Goal: Task Accomplishment & Management: Manage account settings

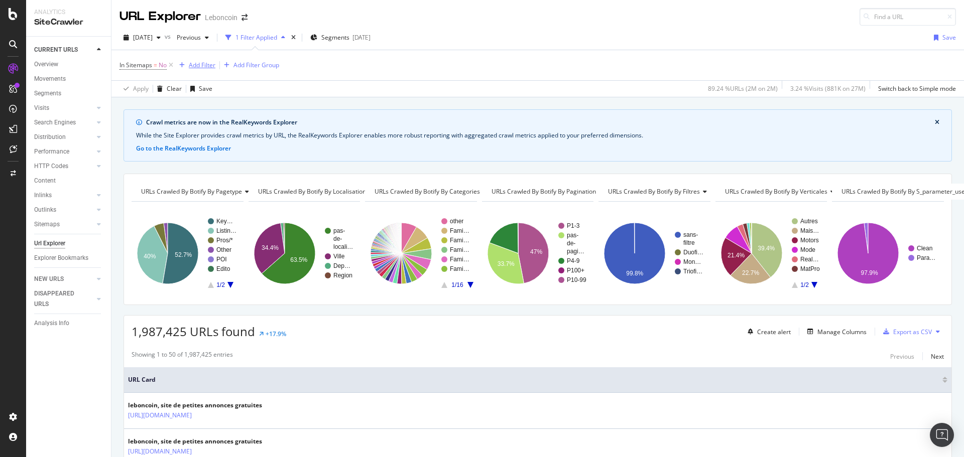
click at [208, 65] on div "Add Filter" at bounding box center [202, 65] width 27 height 9
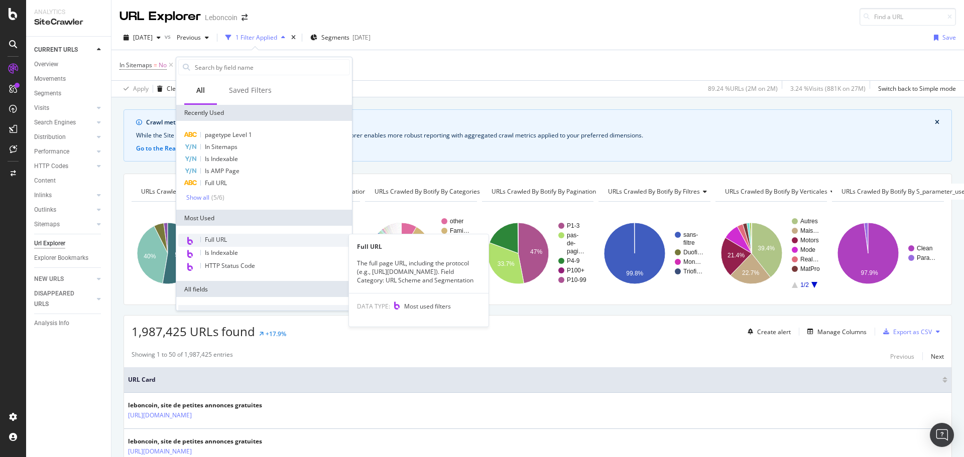
click at [250, 244] on div "Full URL" at bounding box center [264, 240] width 172 height 13
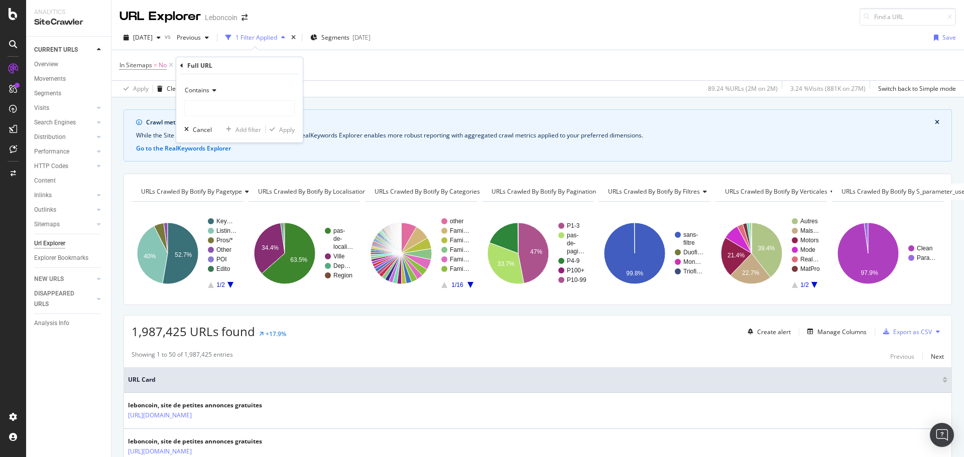
click at [209, 95] on div "Contains" at bounding box center [239, 90] width 110 height 16
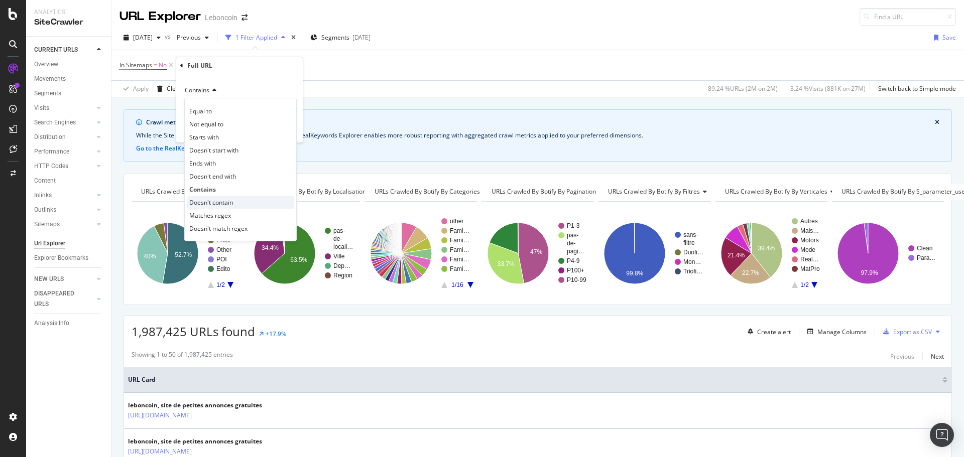
click at [241, 196] on div "Doesn't contain" at bounding box center [240, 202] width 107 height 13
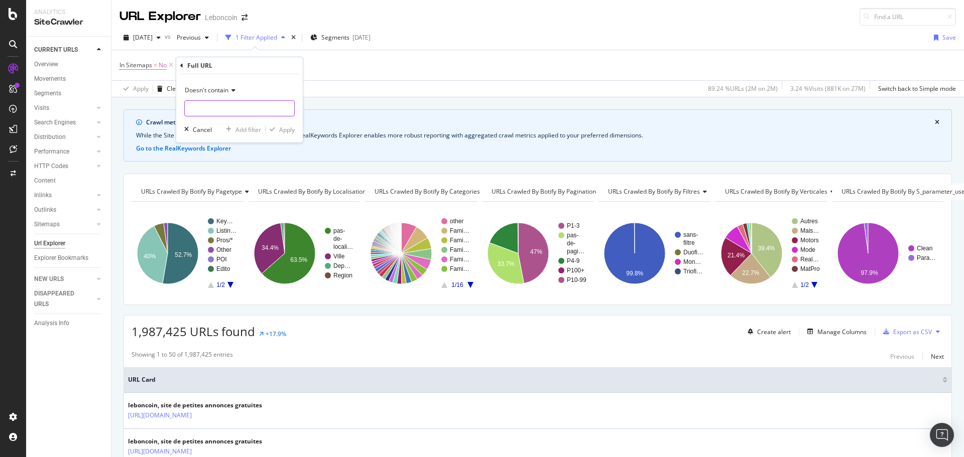
click at [227, 106] on input "text" at bounding box center [239, 108] width 109 height 16
type input "/p-"
click at [291, 127] on div "Apply" at bounding box center [287, 130] width 16 height 9
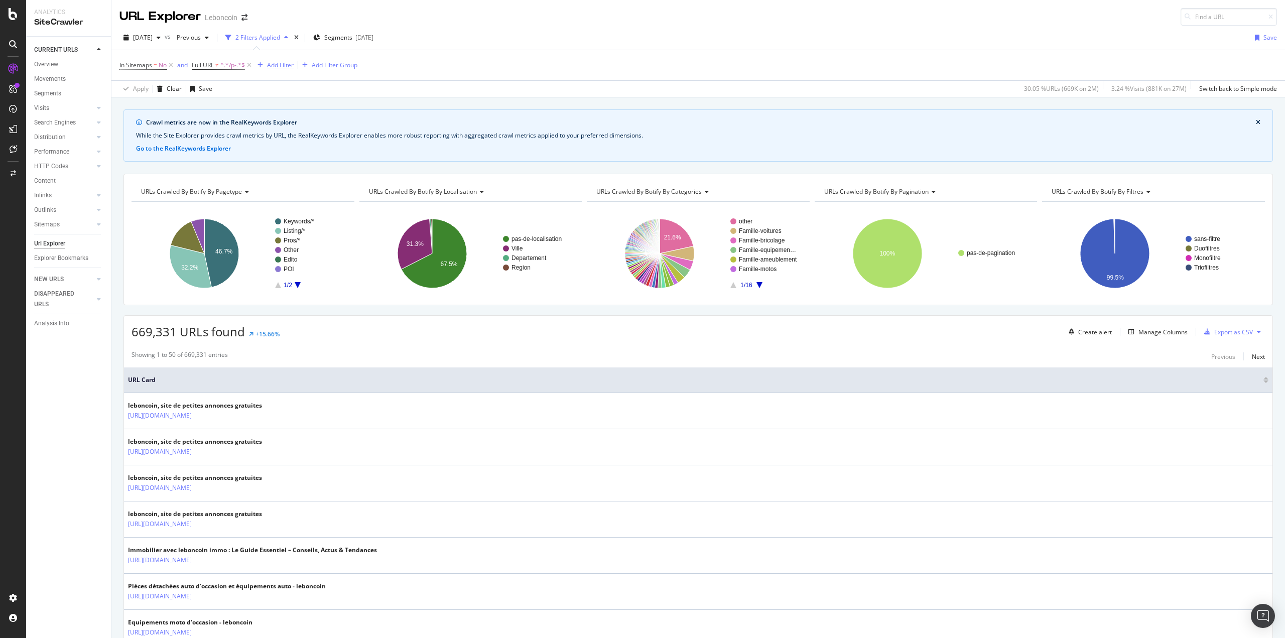
click at [280, 64] on div "Add Filter" at bounding box center [280, 65] width 27 height 9
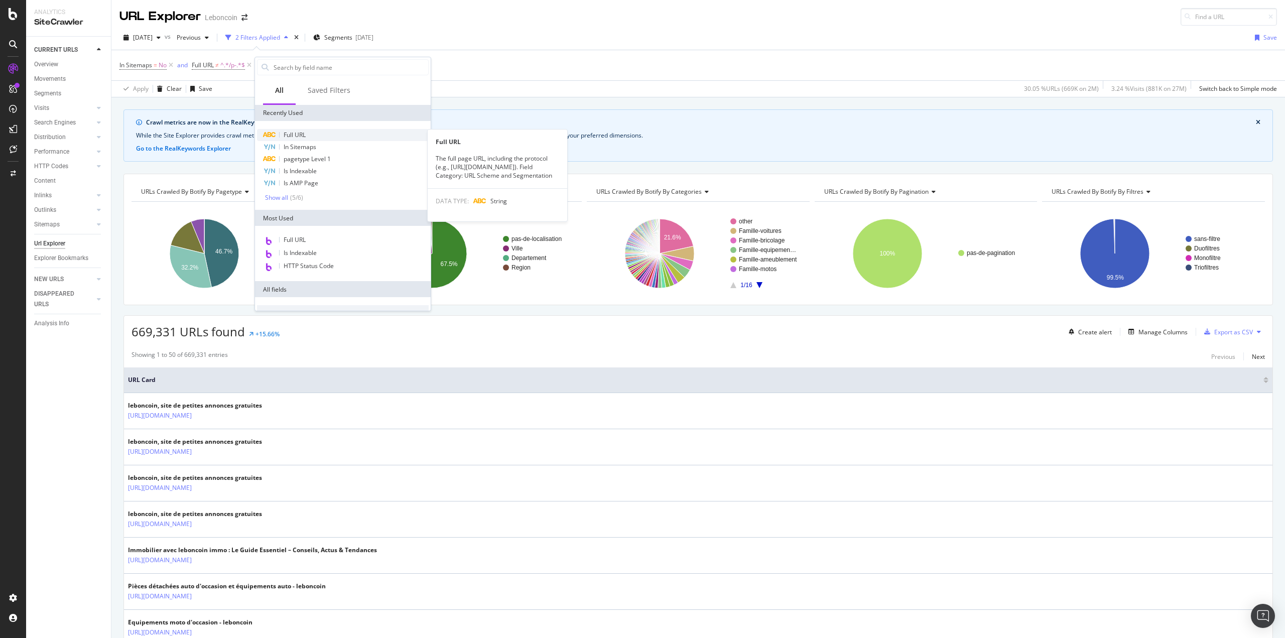
click at [301, 131] on span "Full URL" at bounding box center [295, 135] width 22 height 9
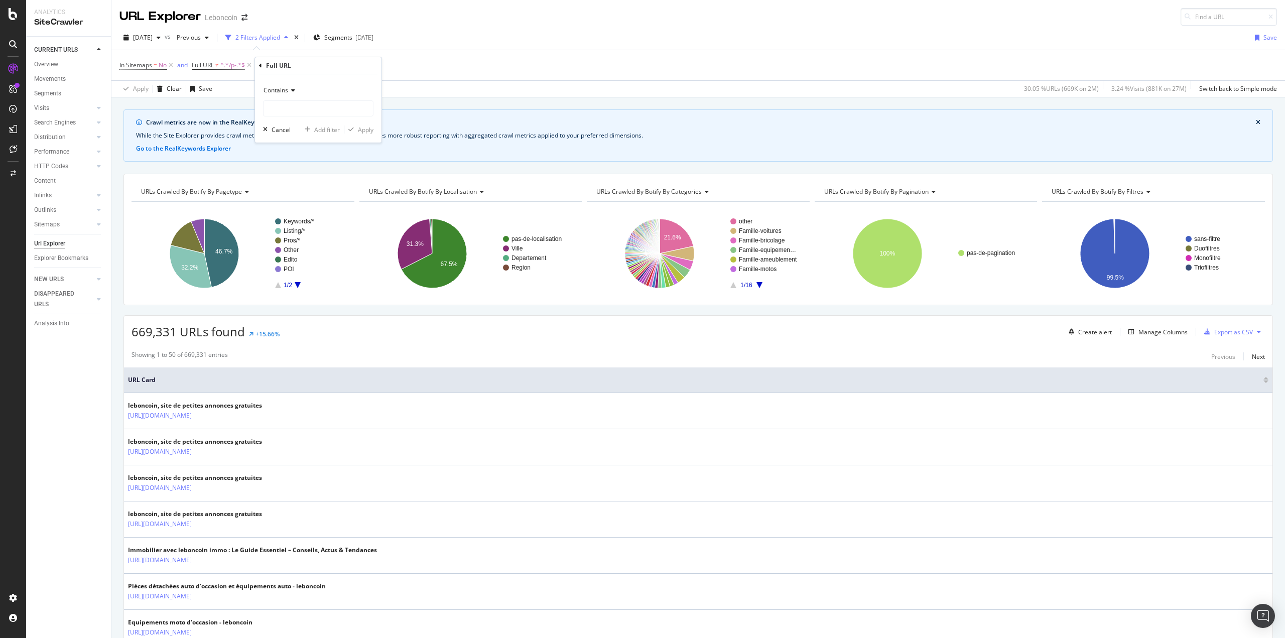
click at [287, 89] on span "Contains" at bounding box center [276, 90] width 25 height 9
click at [305, 196] on div "Contains" at bounding box center [319, 189] width 107 height 13
click at [293, 97] on div "Contains" at bounding box center [318, 90] width 110 height 16
drag, startPoint x: 315, startPoint y: 207, endPoint x: 312, endPoint y: 194, distance: 13.3
click at [315, 207] on div "Doesn't contain" at bounding box center [319, 202] width 107 height 13
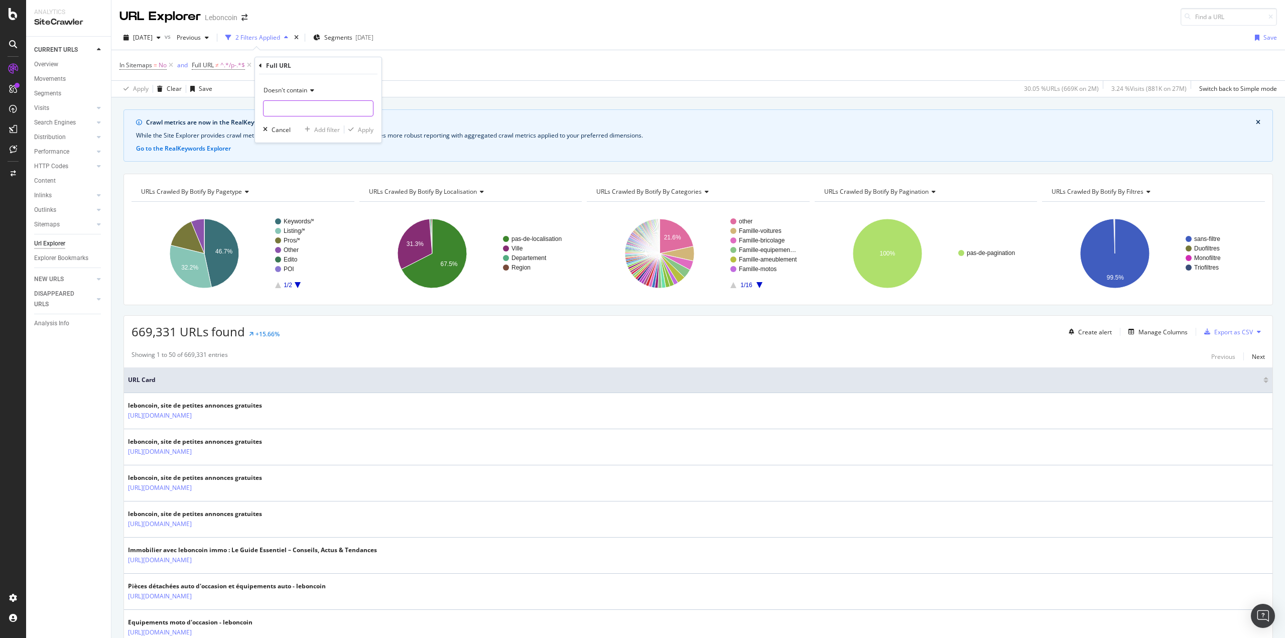
click at [298, 106] on input "text" at bounding box center [318, 108] width 109 height 16
type input "shippable"
click at [364, 128] on div "Apply" at bounding box center [366, 130] width 16 height 9
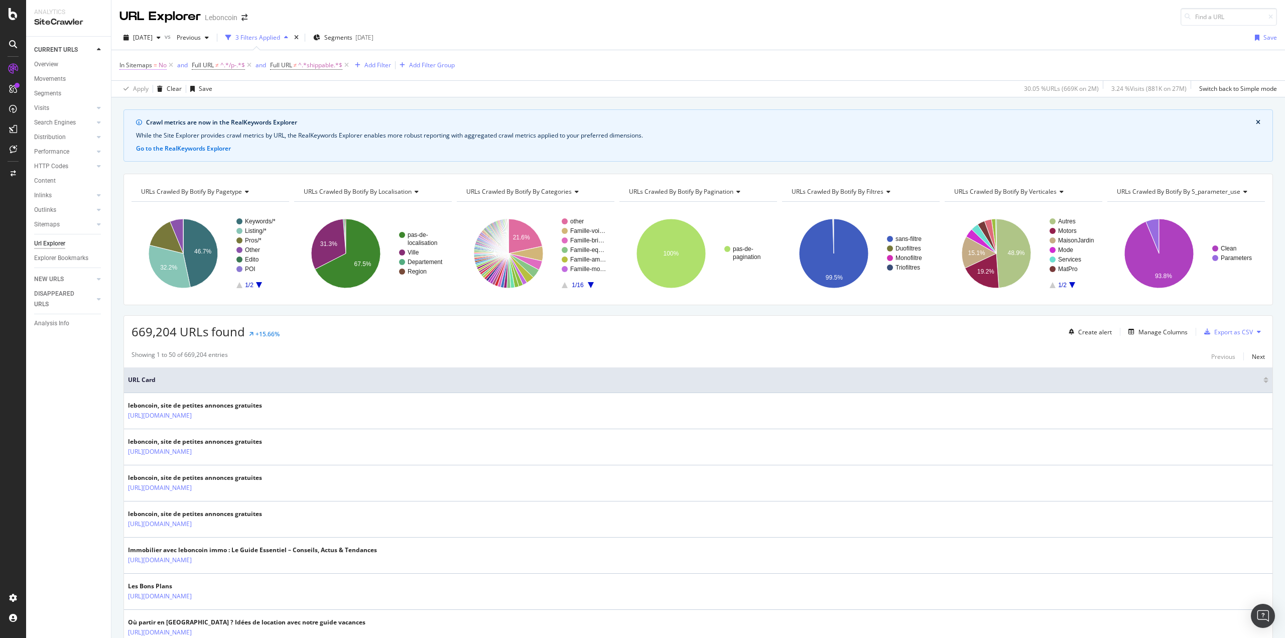
click at [145, 68] on span "In Sitemaps" at bounding box center [135, 65] width 33 height 9
click at [145, 104] on div "No" at bounding box center [183, 105] width 110 height 16
click at [145, 127] on div "Yes" at bounding box center [184, 125] width 107 height 13
click at [234, 128] on div "Apply" at bounding box center [231, 126] width 16 height 9
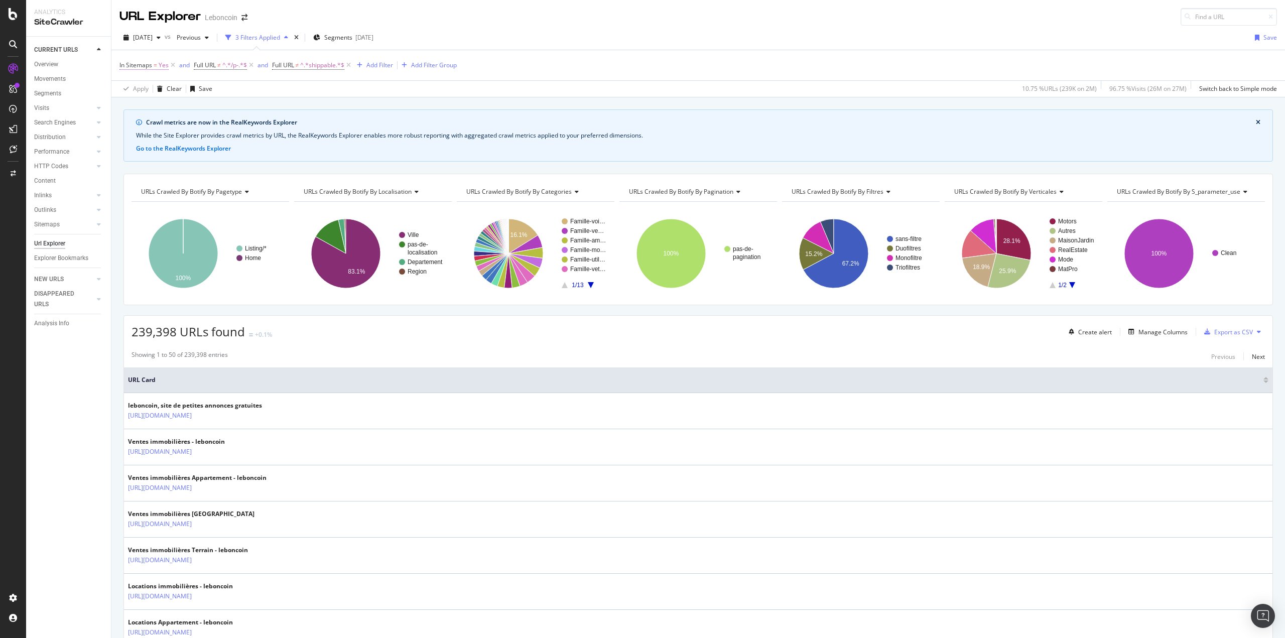
click at [152, 65] on span "In Sitemaps" at bounding box center [135, 65] width 33 height 9
click at [136, 106] on span "Yes" at bounding box center [134, 104] width 10 height 9
click at [148, 136] on div "No" at bounding box center [184, 138] width 107 height 13
click at [231, 125] on div "Apply" at bounding box center [231, 126] width 16 height 9
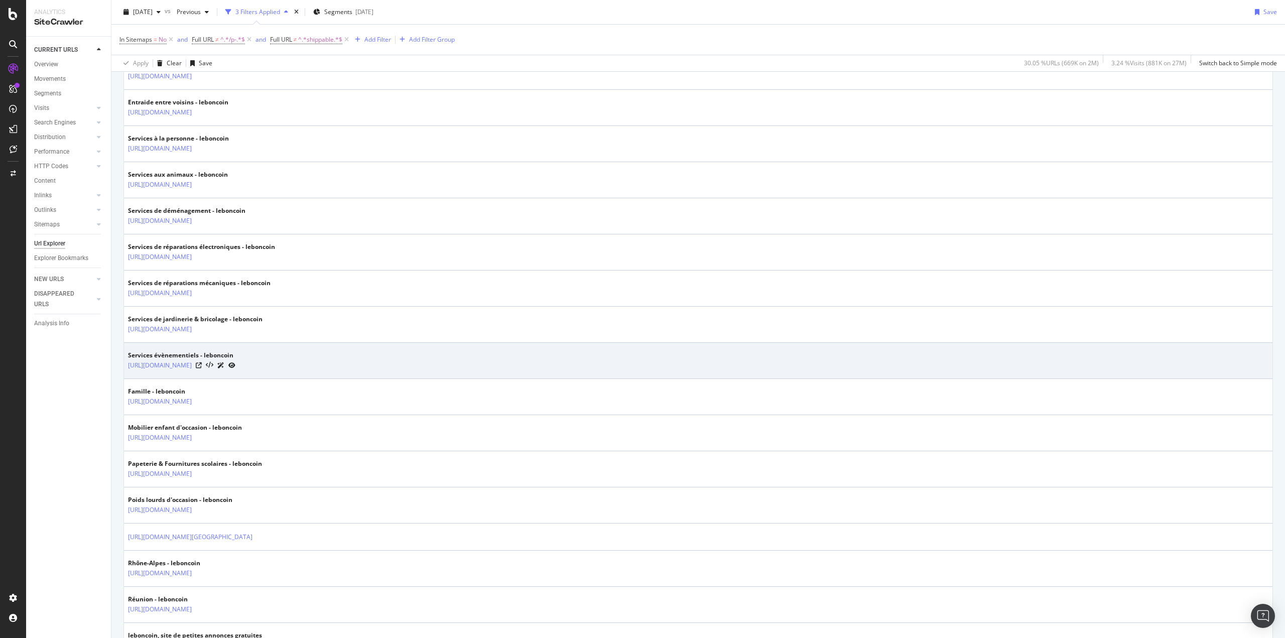
scroll to position [1054, 0]
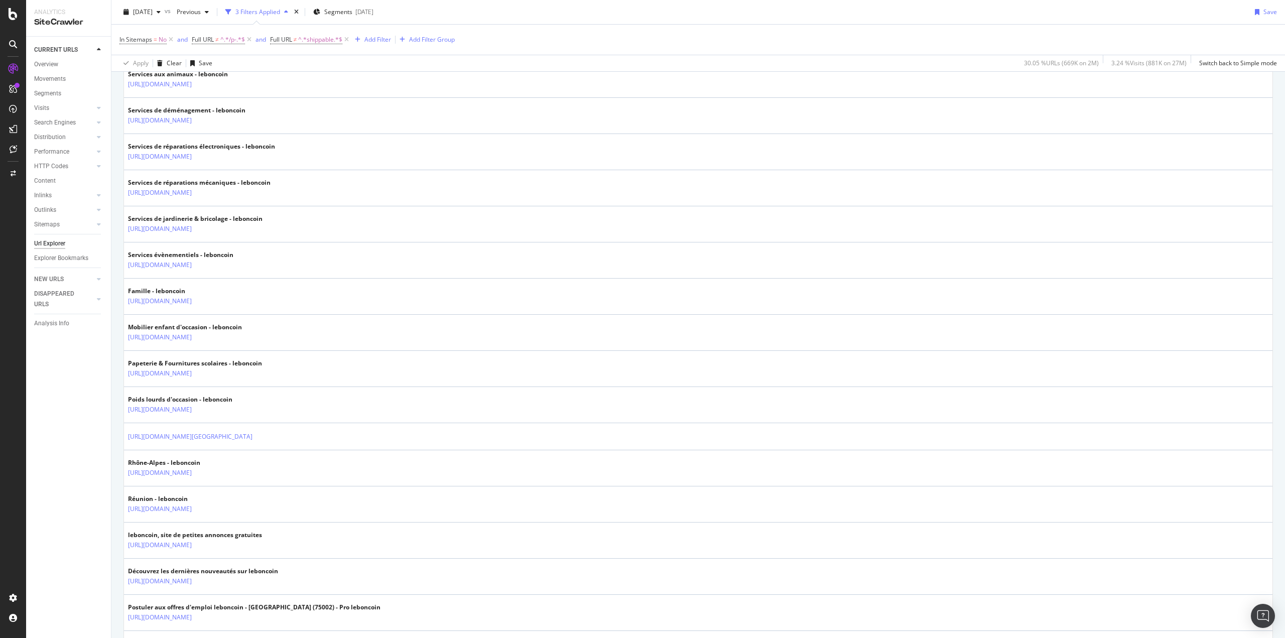
click at [87, 449] on div "CURRENT URLS Overview Movements Segments Visits Analysis Search Engines Top Cha…" at bounding box center [68, 337] width 85 height 601
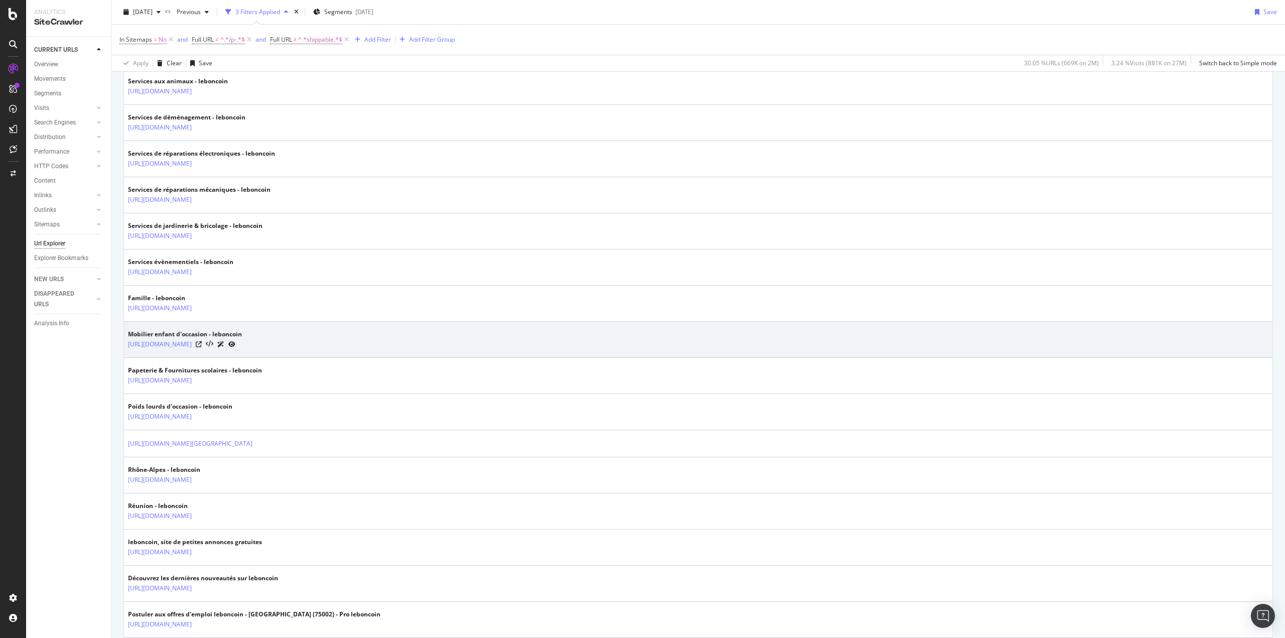
scroll to position [1097, 0]
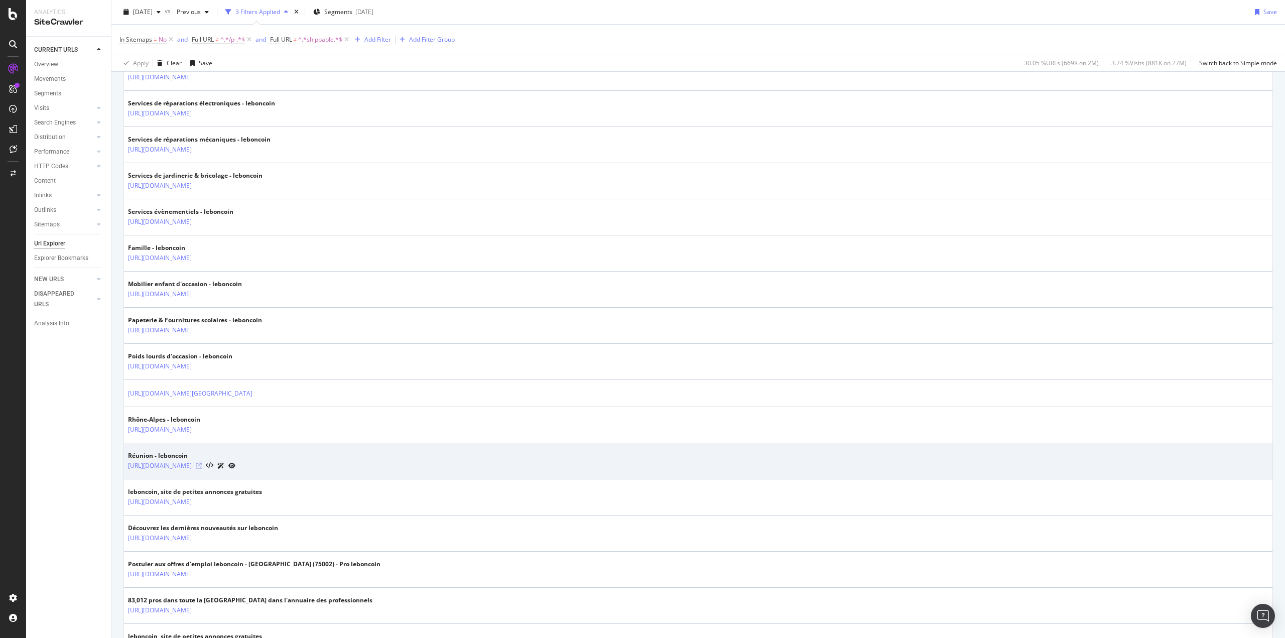
click at [202, 457] on icon at bounding box center [199, 466] width 6 height 6
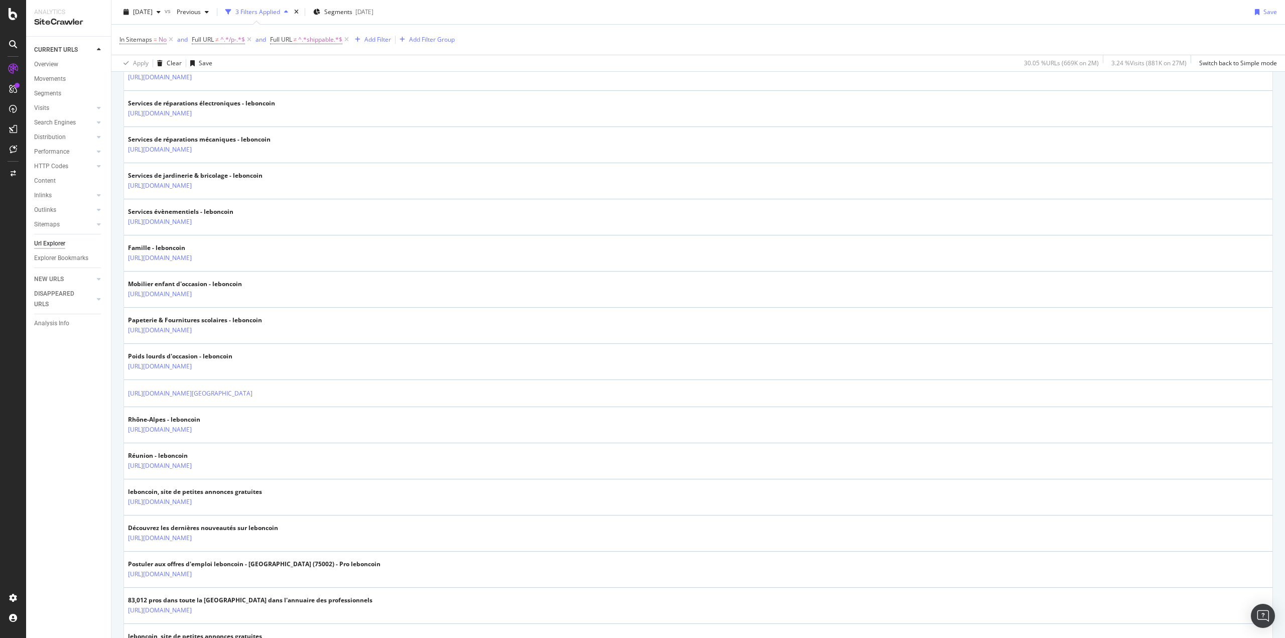
drag, startPoint x: 148, startPoint y: 465, endPoint x: 102, endPoint y: 470, distance: 46.0
click at [97, 457] on div "CURRENT URLS Overview Movements Segments Visits Analysis Search Engines Top Cha…" at bounding box center [68, 337] width 85 height 601
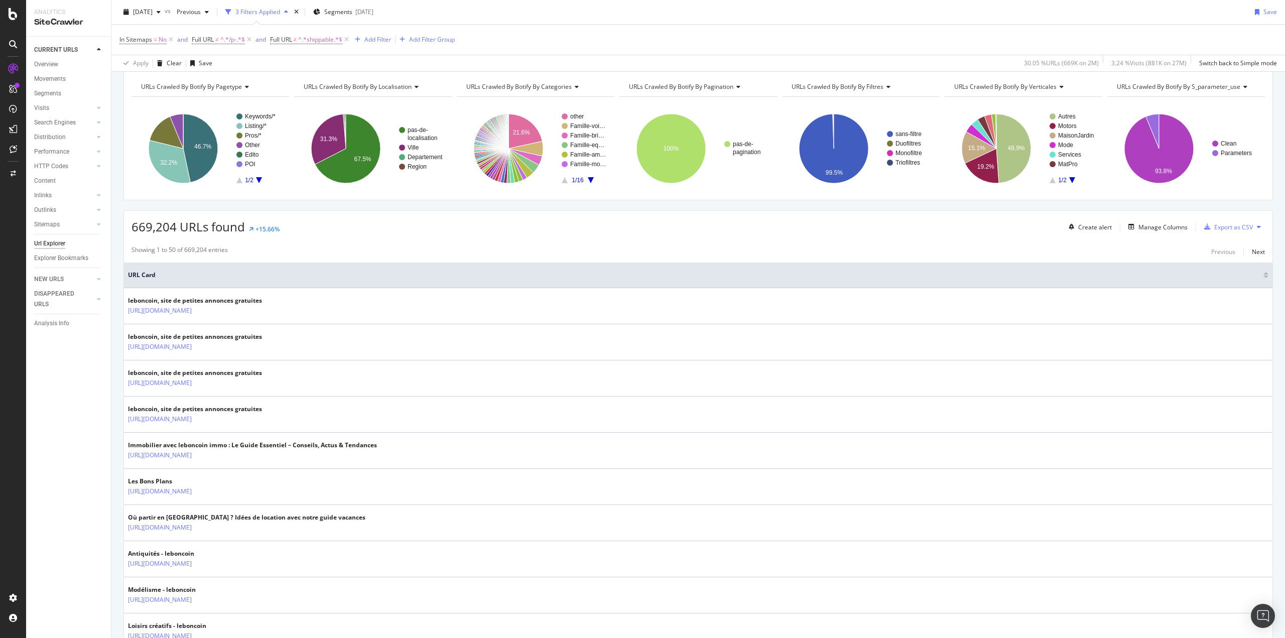
scroll to position [55, 0]
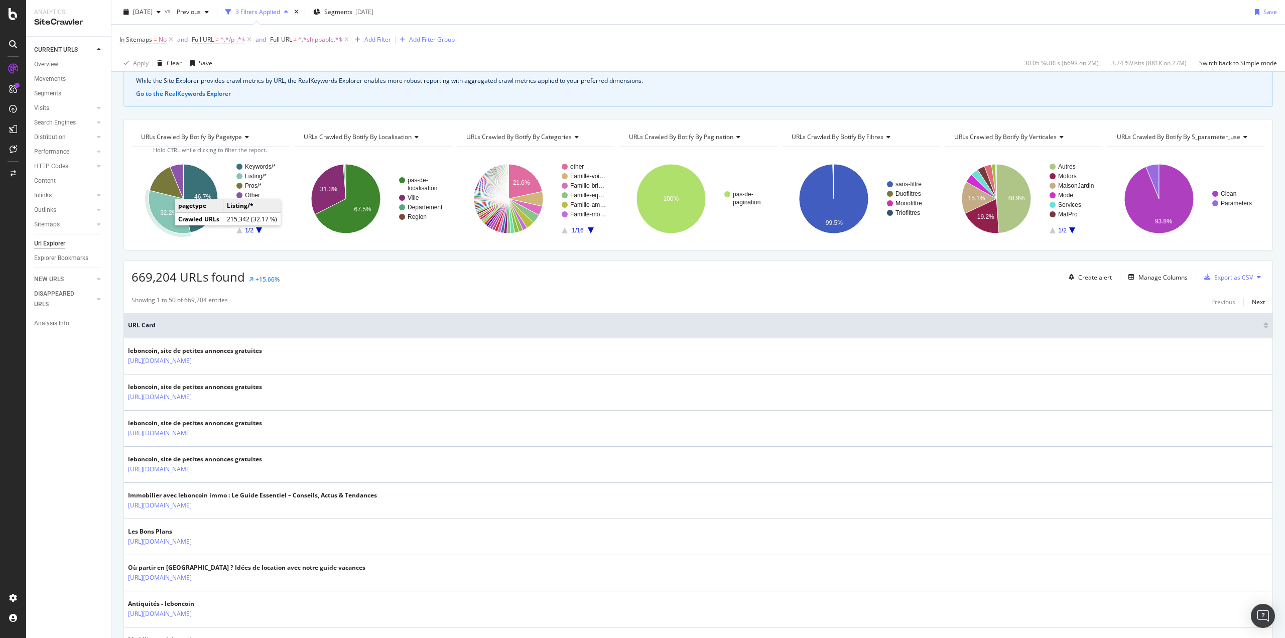
click at [174, 222] on icon "A chart." at bounding box center [170, 211] width 42 height 43
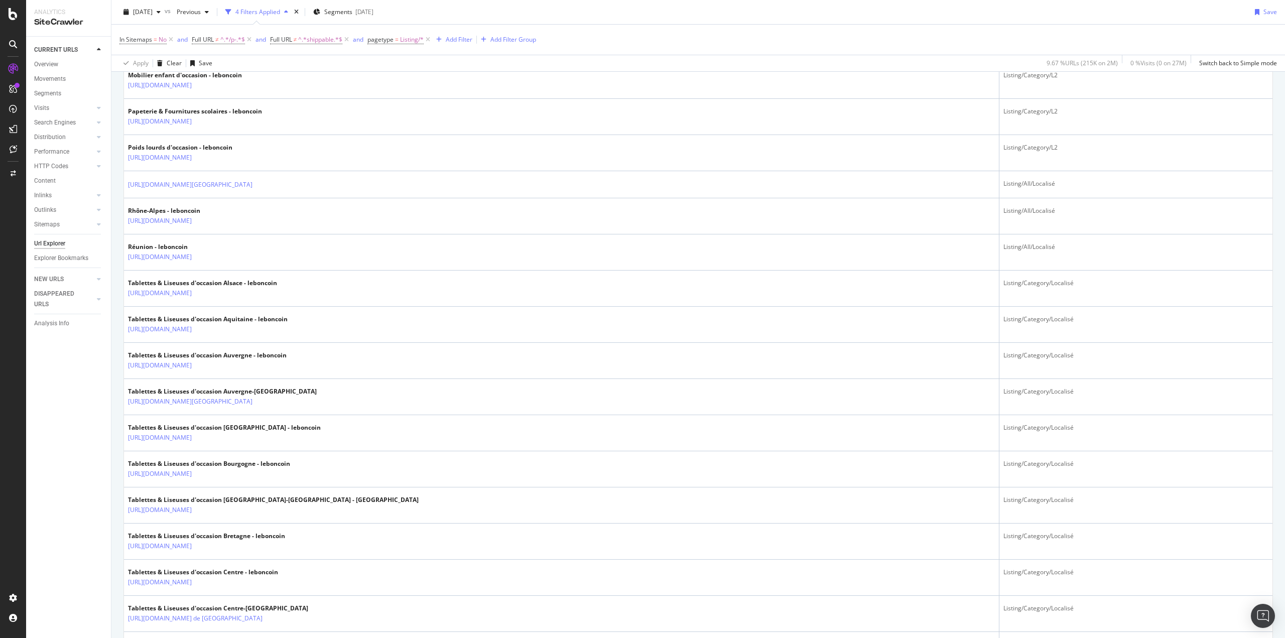
scroll to position [1104, 0]
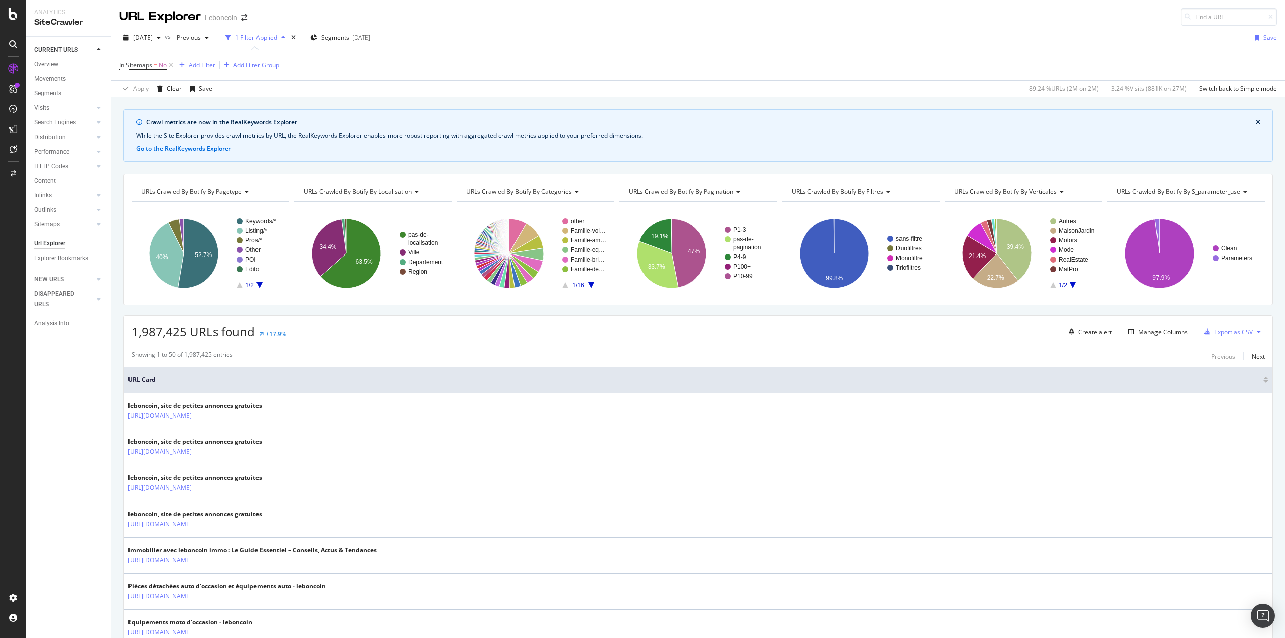
click at [101, 418] on div "CURRENT URLS Overview Movements Segments Visits Analysis Search Engines Top Cha…" at bounding box center [68, 337] width 85 height 601
click at [53, 77] on div "Movements" at bounding box center [50, 79] width 32 height 11
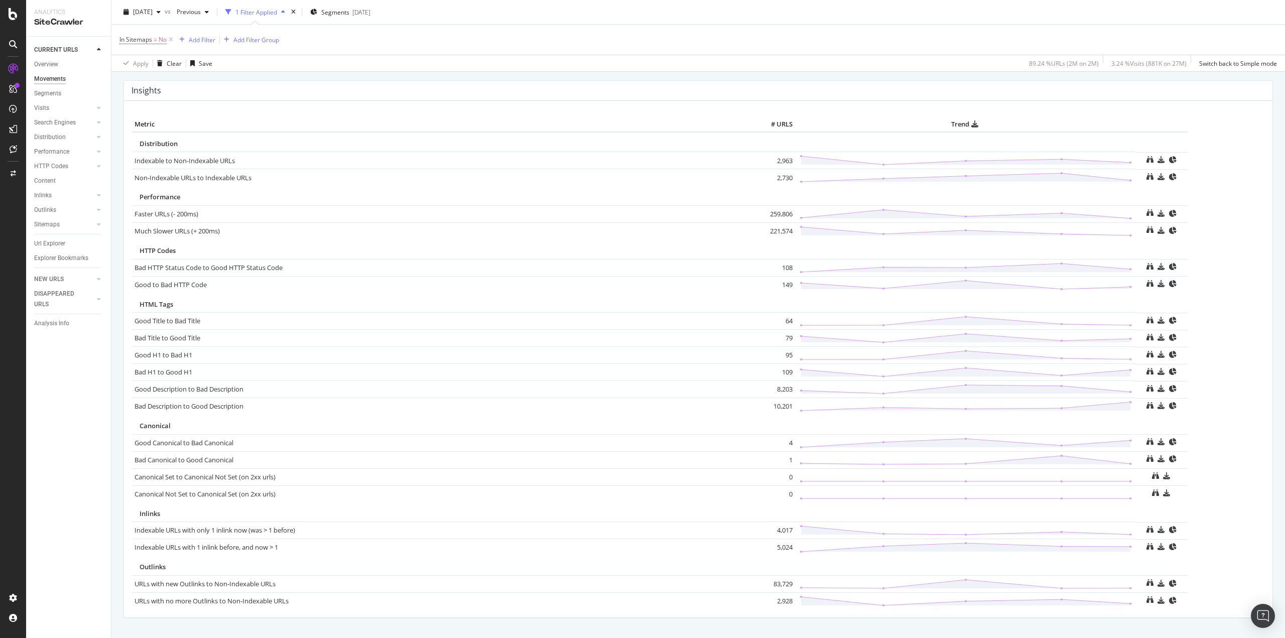
scroll to position [477, 0]
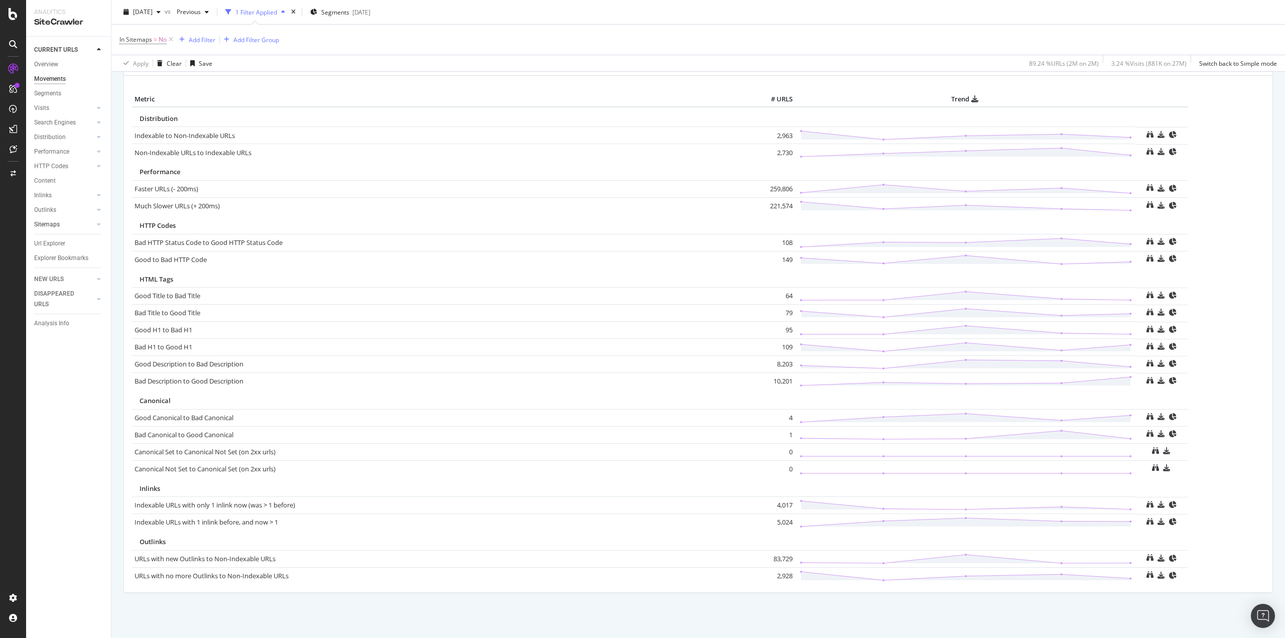
click at [63, 224] on link "Sitemaps" at bounding box center [64, 224] width 60 height 11
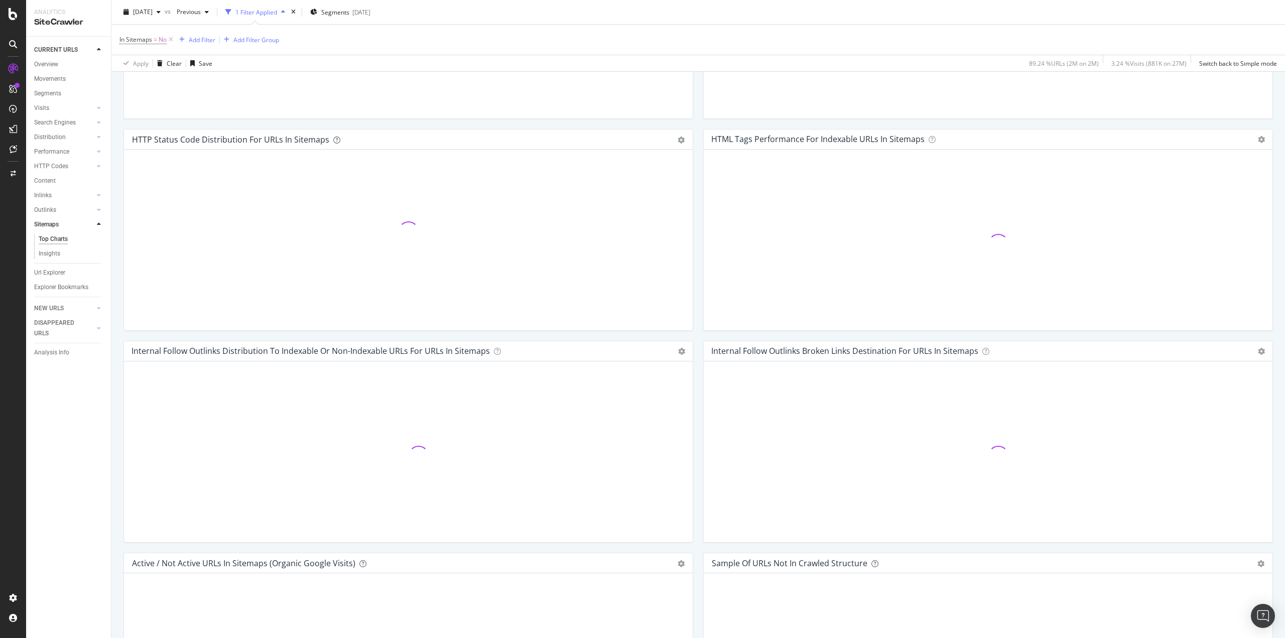
click at [46, 443] on div "CURRENT URLS Overview Movements Segments Visits Analysis Search Engines Top Cha…" at bounding box center [68, 337] width 85 height 601
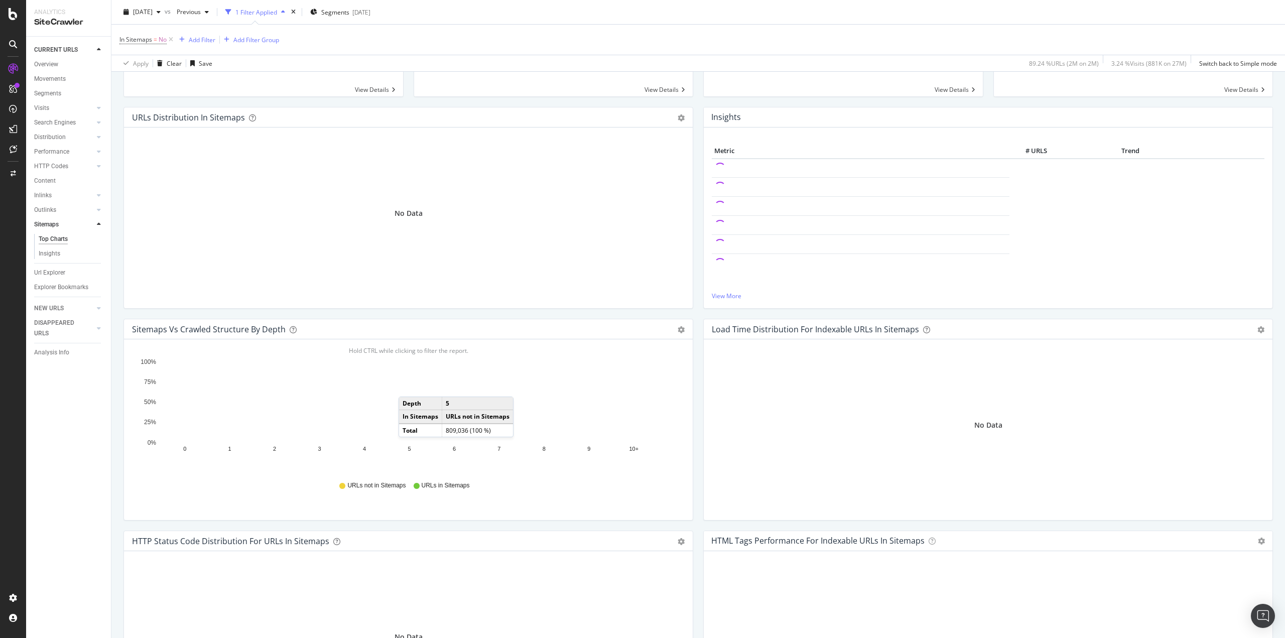
scroll to position [0, 0]
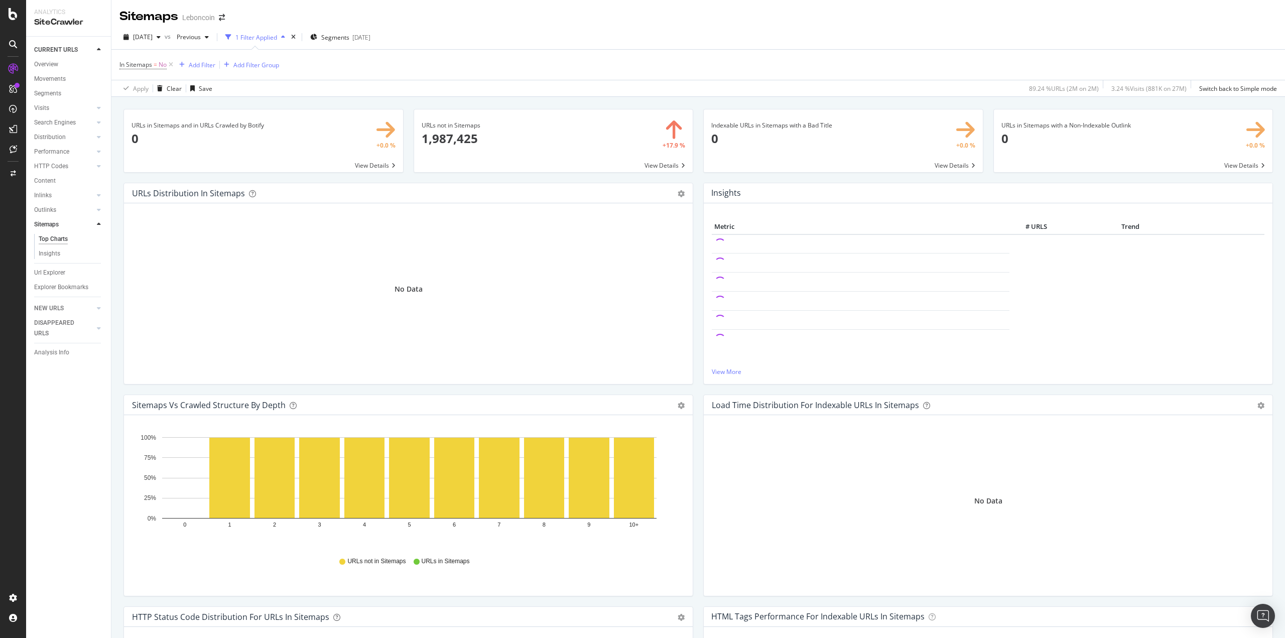
click at [57, 457] on div "CURRENT URLS Overview Movements Segments Visits Analysis Search Engines Top Cha…" at bounding box center [68, 337] width 85 height 601
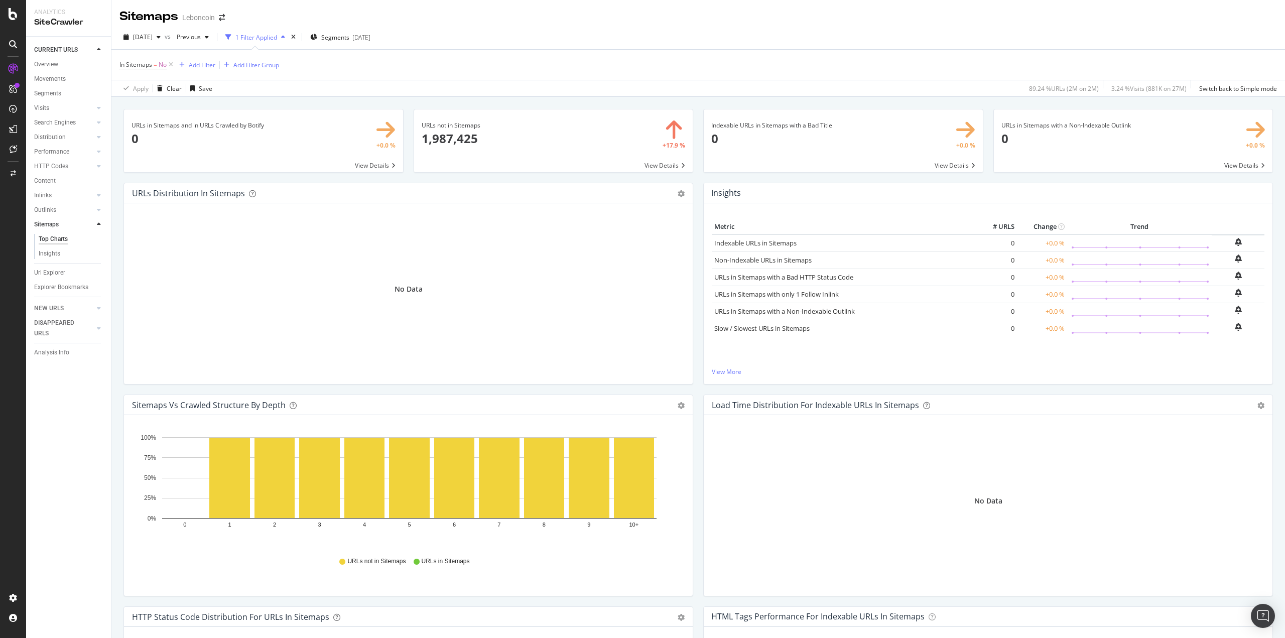
click at [82, 457] on div "CURRENT URLS Overview Movements Segments Visits Analysis Search Engines Top Cha…" at bounding box center [68, 337] width 85 height 601
click at [171, 64] on icon at bounding box center [171, 65] width 9 height 10
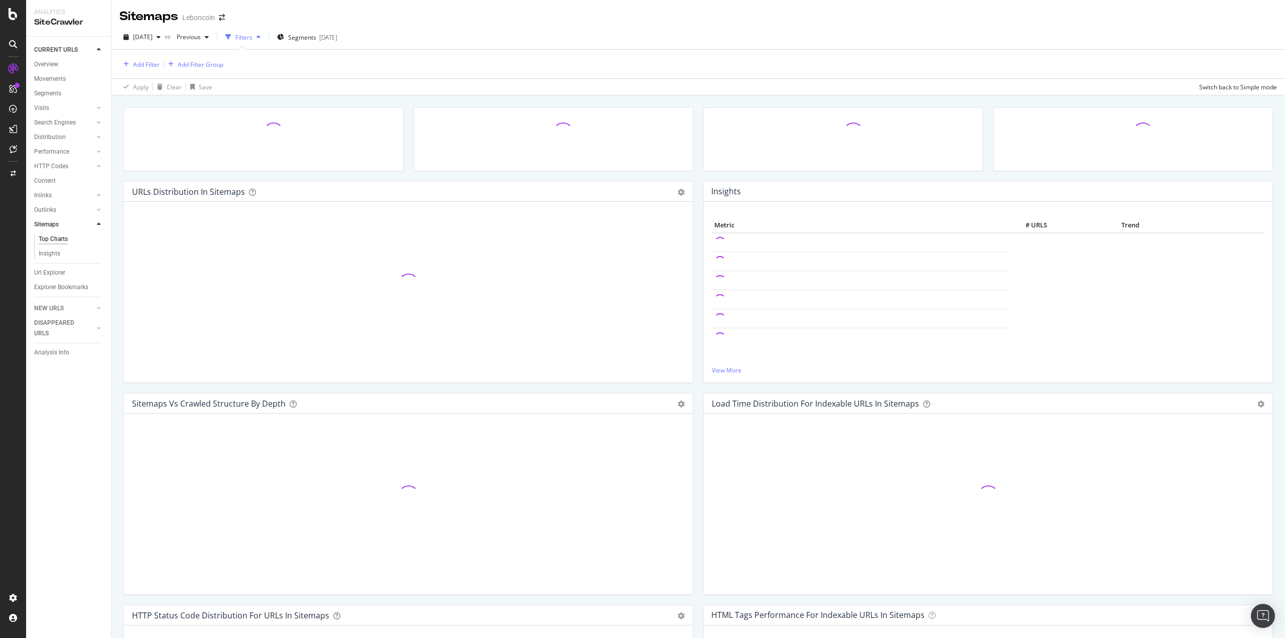
click at [80, 457] on div "CURRENT URLS Overview Movements Segments Visits Analysis Search Engines Top Cha…" at bounding box center [68, 337] width 85 height 601
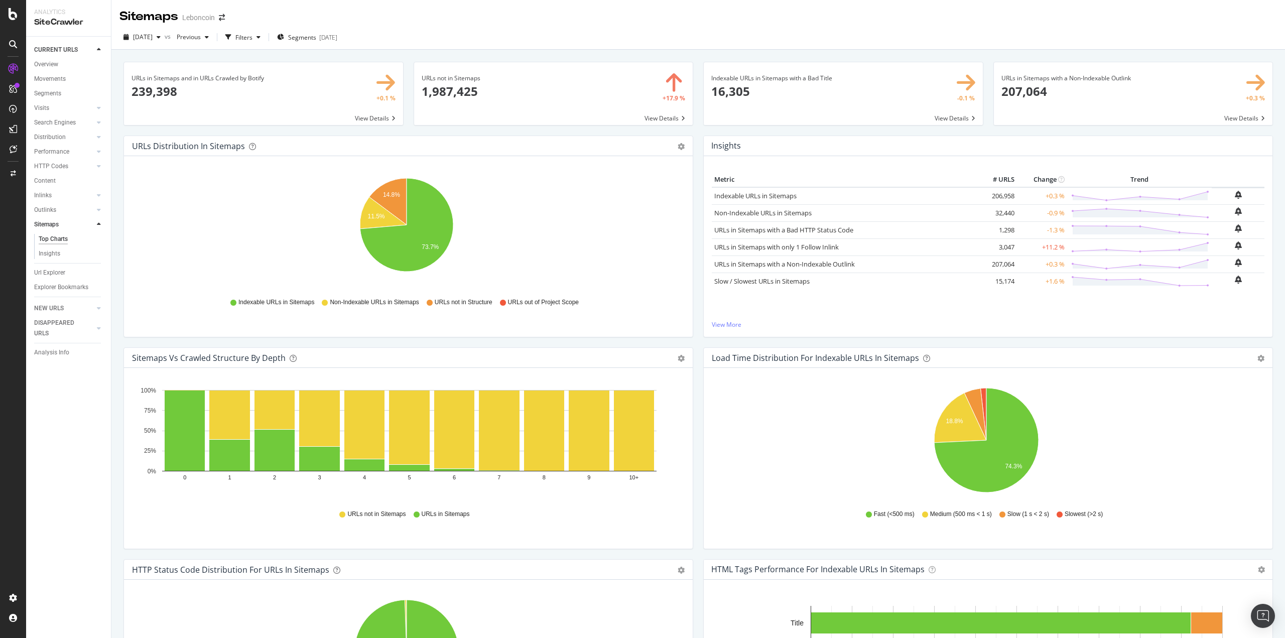
click at [667, 118] on span at bounding box center [553, 93] width 279 height 63
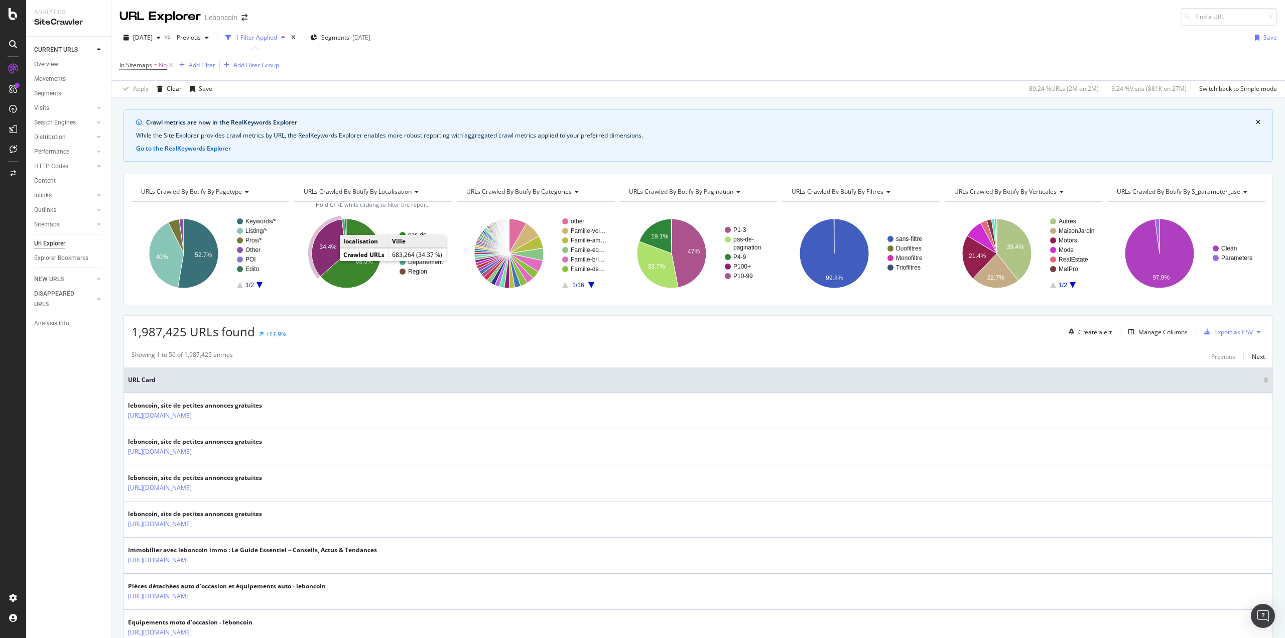
click at [326, 244] on text "34.4%" at bounding box center [327, 246] width 17 height 7
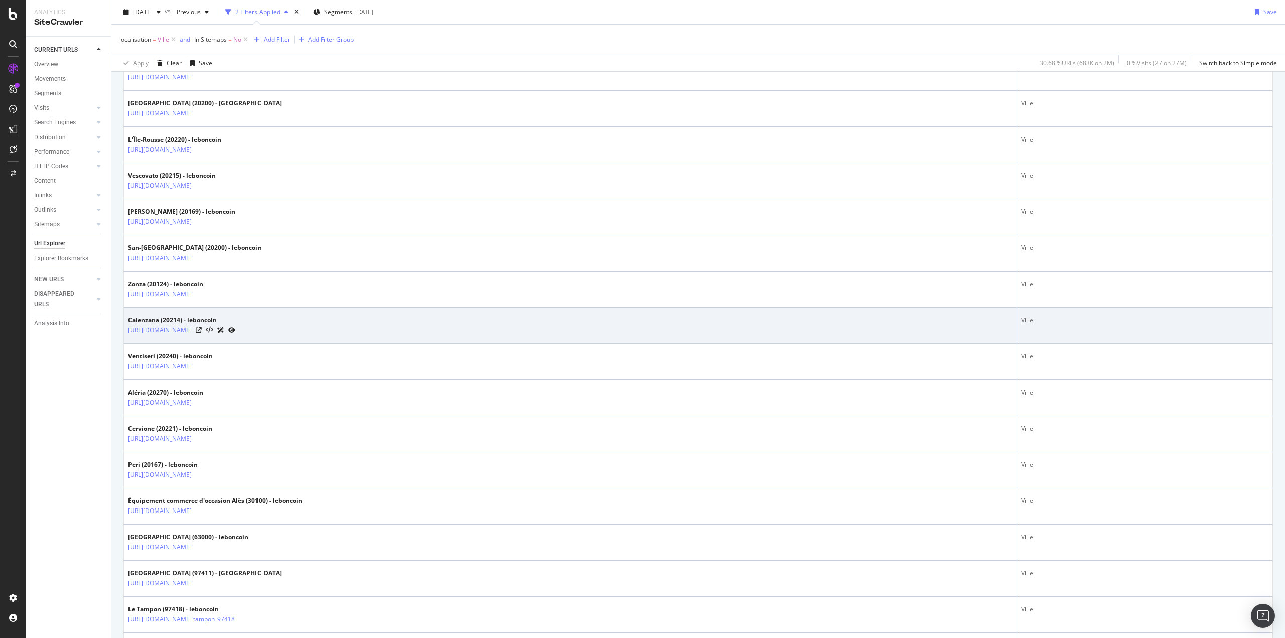
scroll to position [1004, 0]
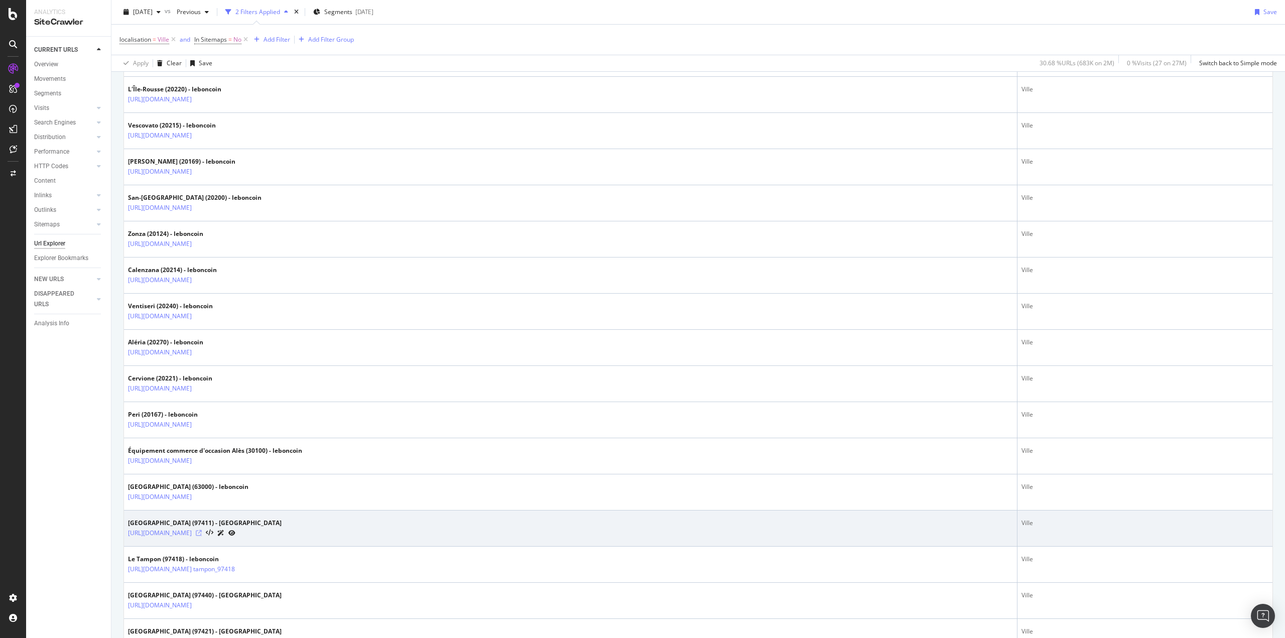
click at [202, 457] on icon at bounding box center [199, 533] width 6 height 6
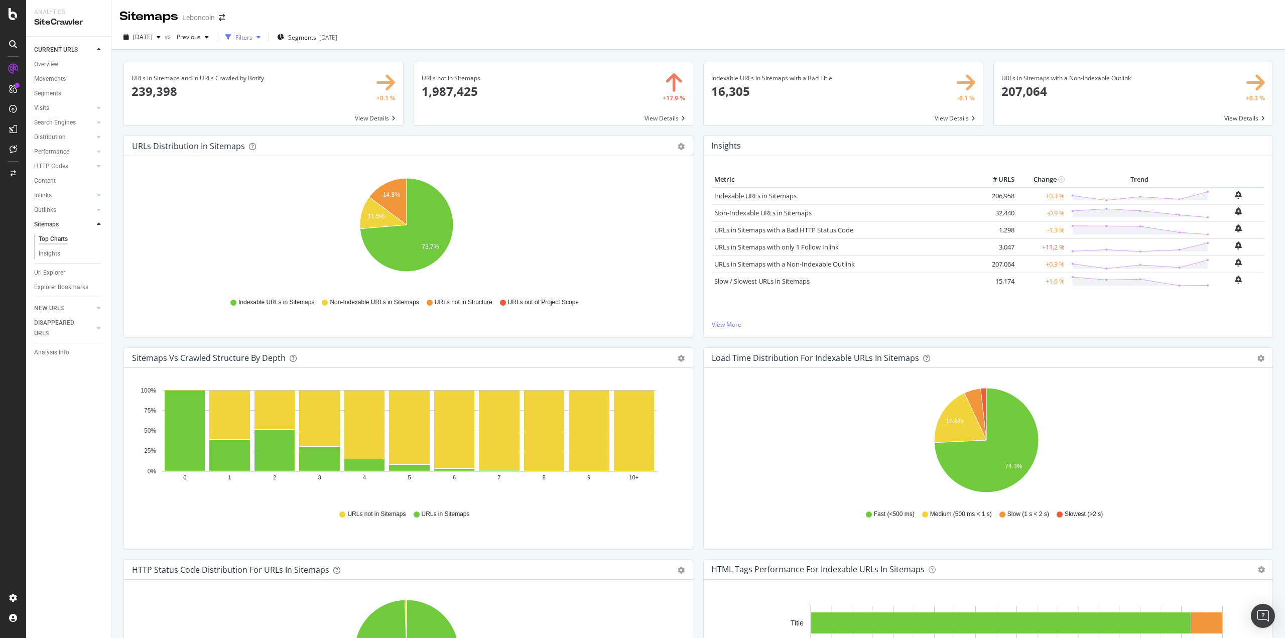
click at [253, 35] on div "Filters" at bounding box center [243, 37] width 17 height 9
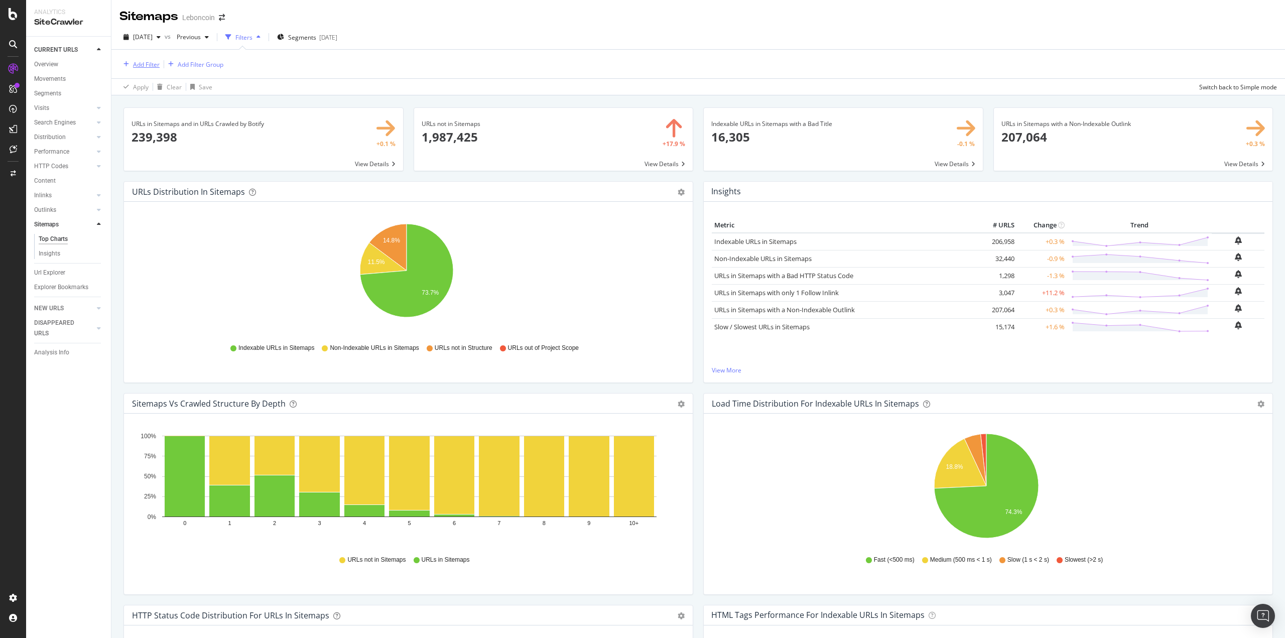
click at [146, 63] on div "Add Filter" at bounding box center [146, 64] width 27 height 9
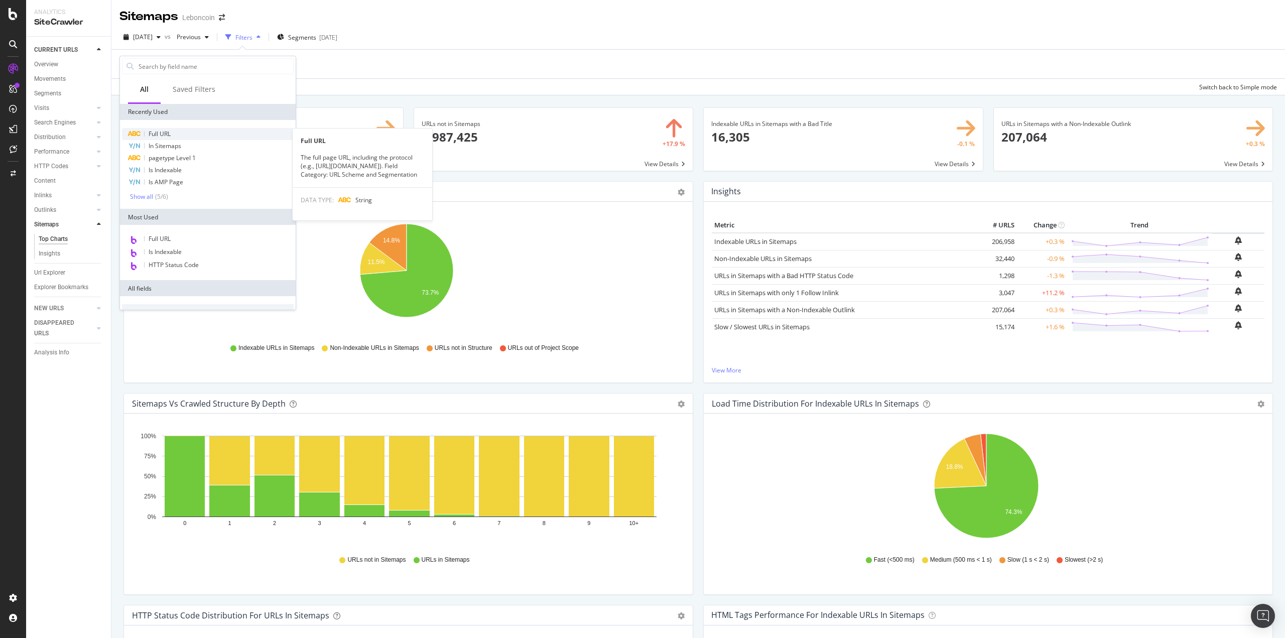
click at [182, 132] on div "Full URL" at bounding box center [208, 134] width 172 height 12
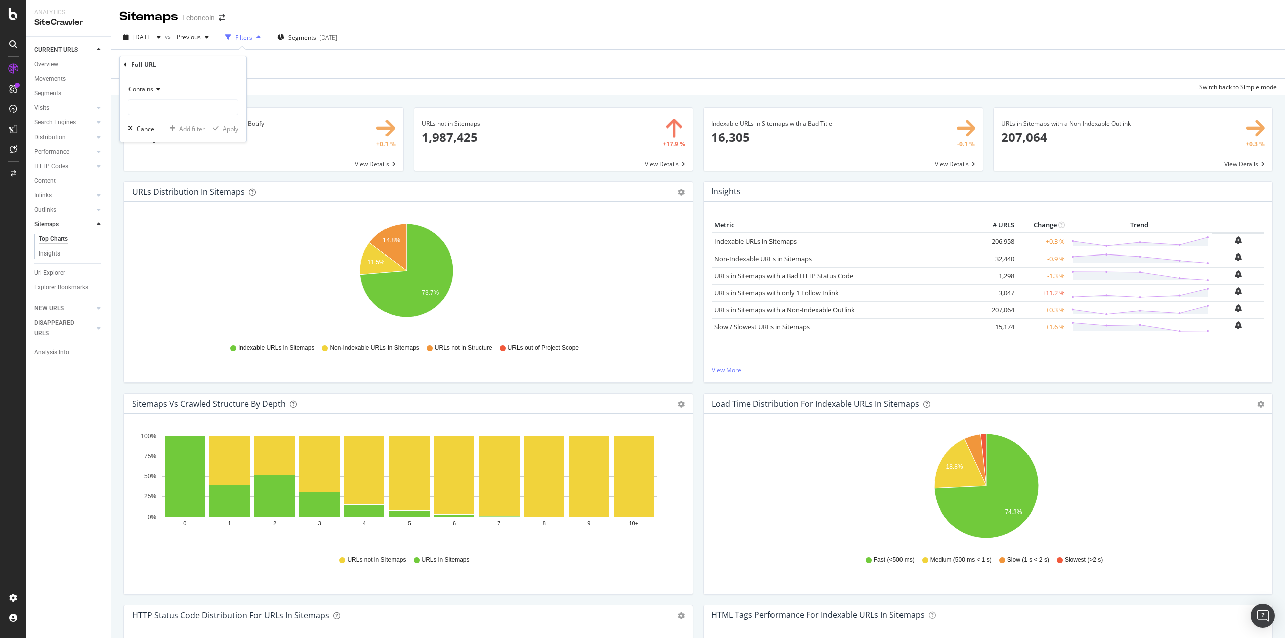
click at [147, 89] on span "Contains" at bounding box center [141, 89] width 25 height 9
click at [176, 196] on div "Doesn't contain" at bounding box center [184, 201] width 107 height 13
click at [162, 105] on input "text" at bounding box center [183, 107] width 109 height 16
type input "/p-"
click at [227, 129] on div "Apply" at bounding box center [231, 129] width 16 height 9
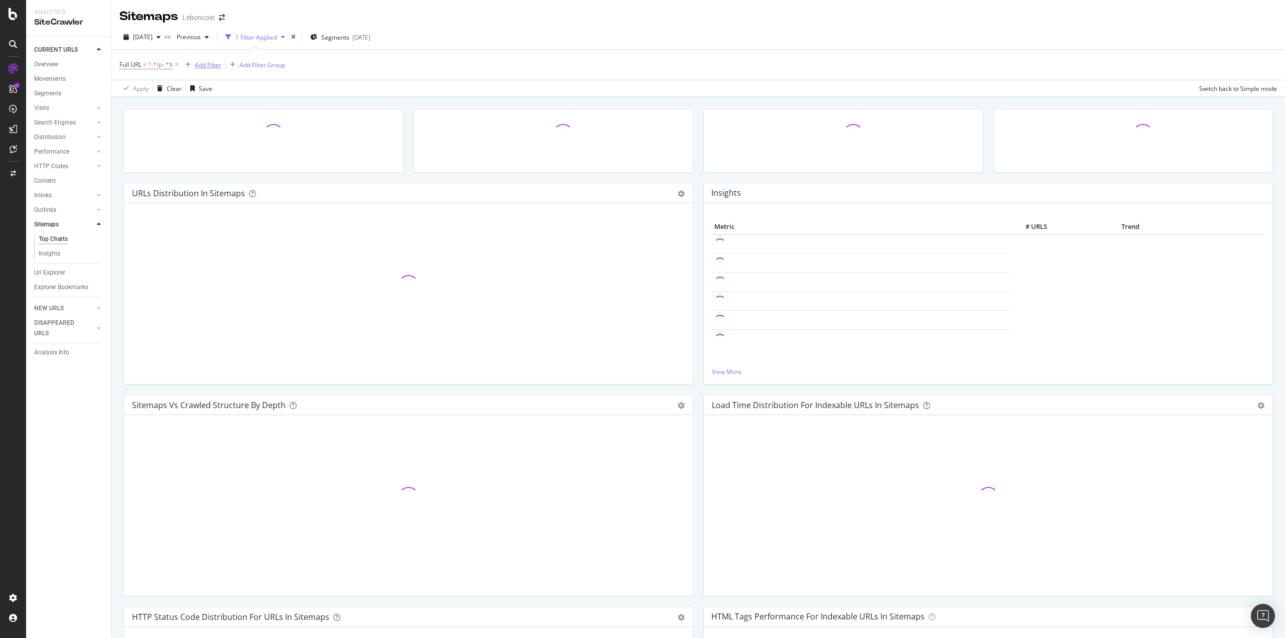
click at [212, 67] on div "Add Filter" at bounding box center [208, 65] width 27 height 9
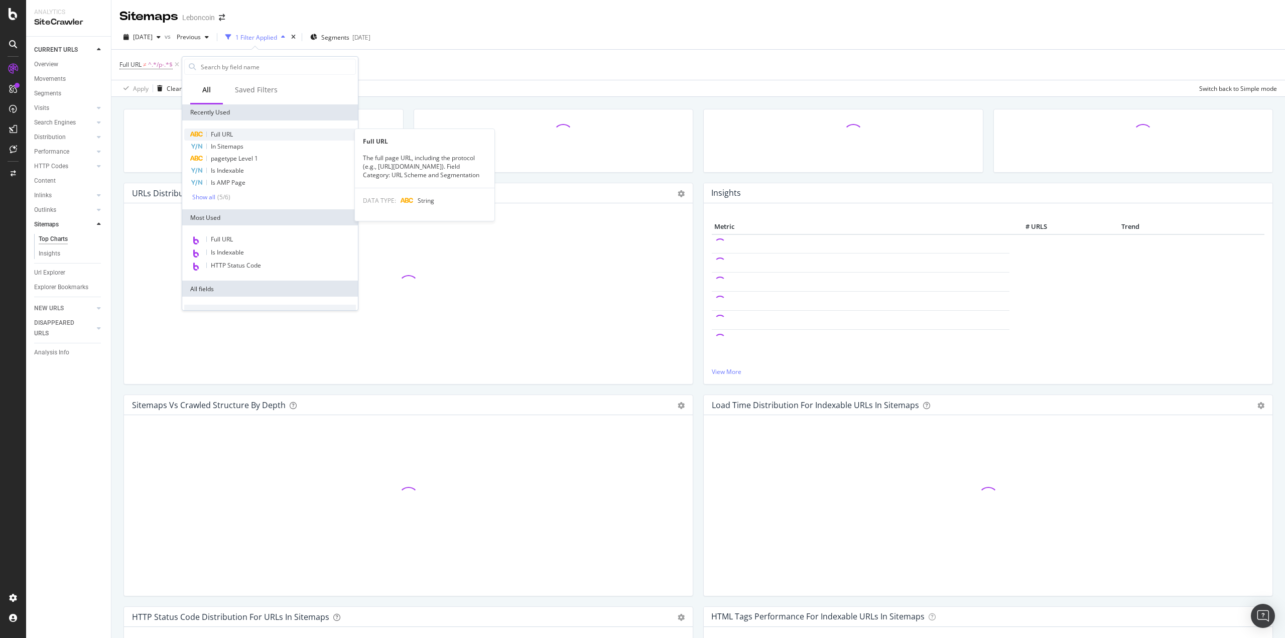
click at [228, 137] on span "Full URL" at bounding box center [222, 134] width 22 height 9
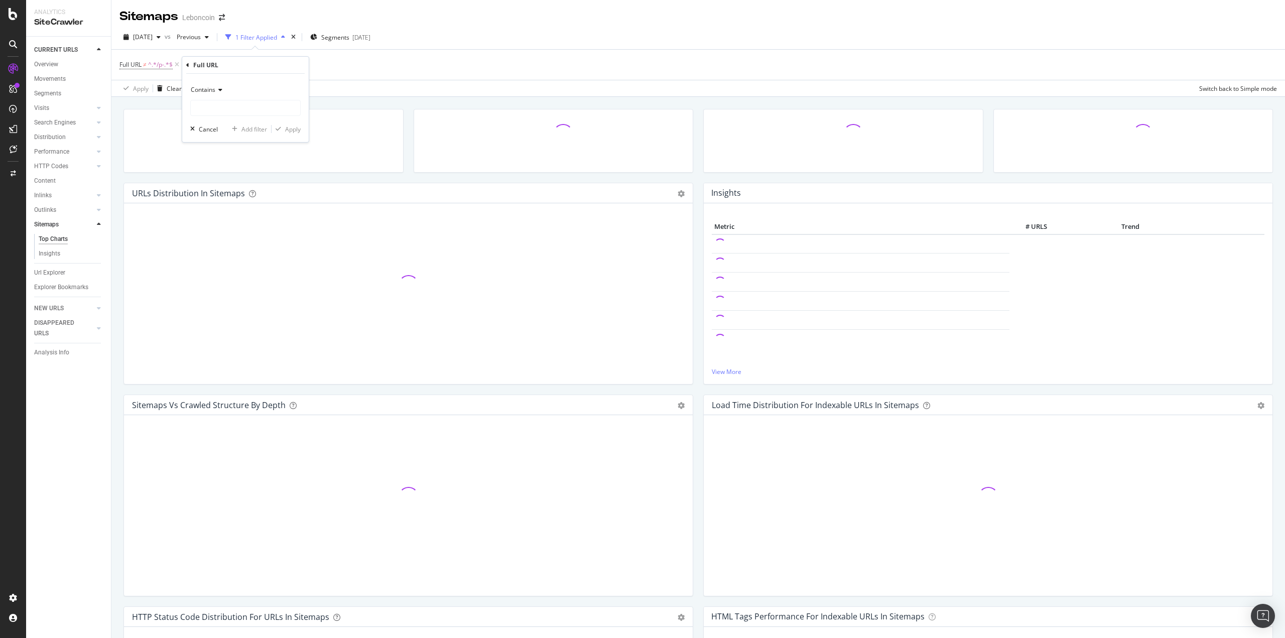
click at [221, 89] on icon at bounding box center [218, 90] width 7 height 6
click at [237, 199] on span "Doesn't contain" at bounding box center [217, 202] width 44 height 9
click at [225, 107] on input "text" at bounding box center [245, 108] width 109 height 16
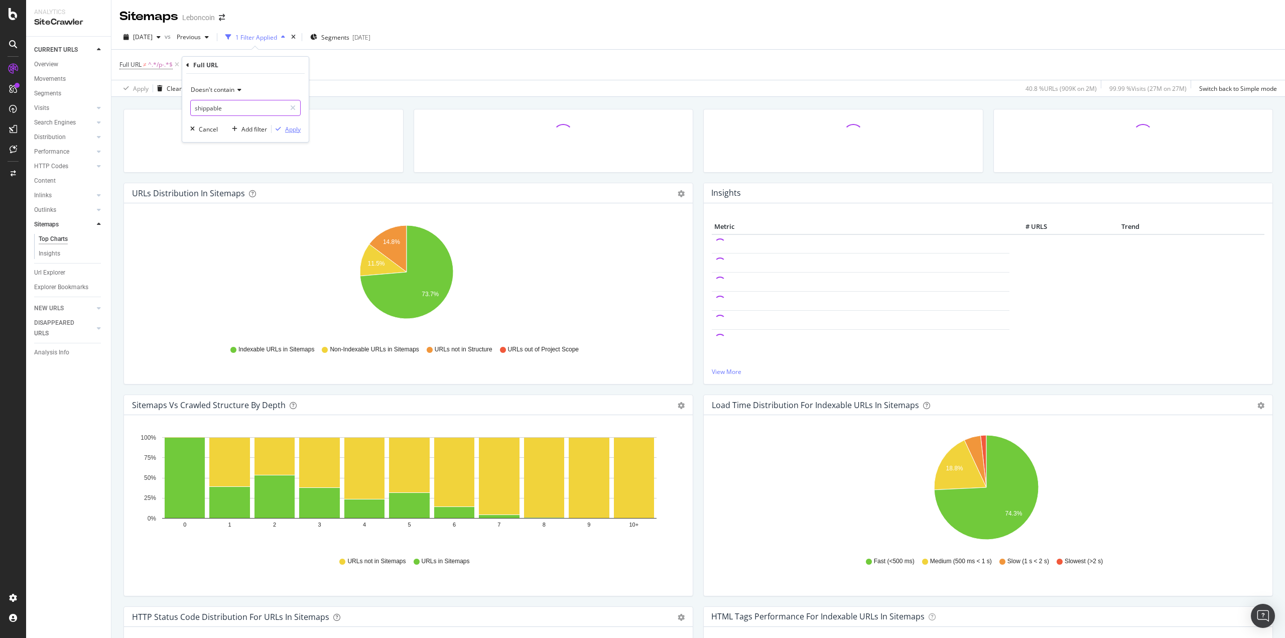
type input "shippable"
click at [292, 132] on div "Apply" at bounding box center [293, 129] width 16 height 9
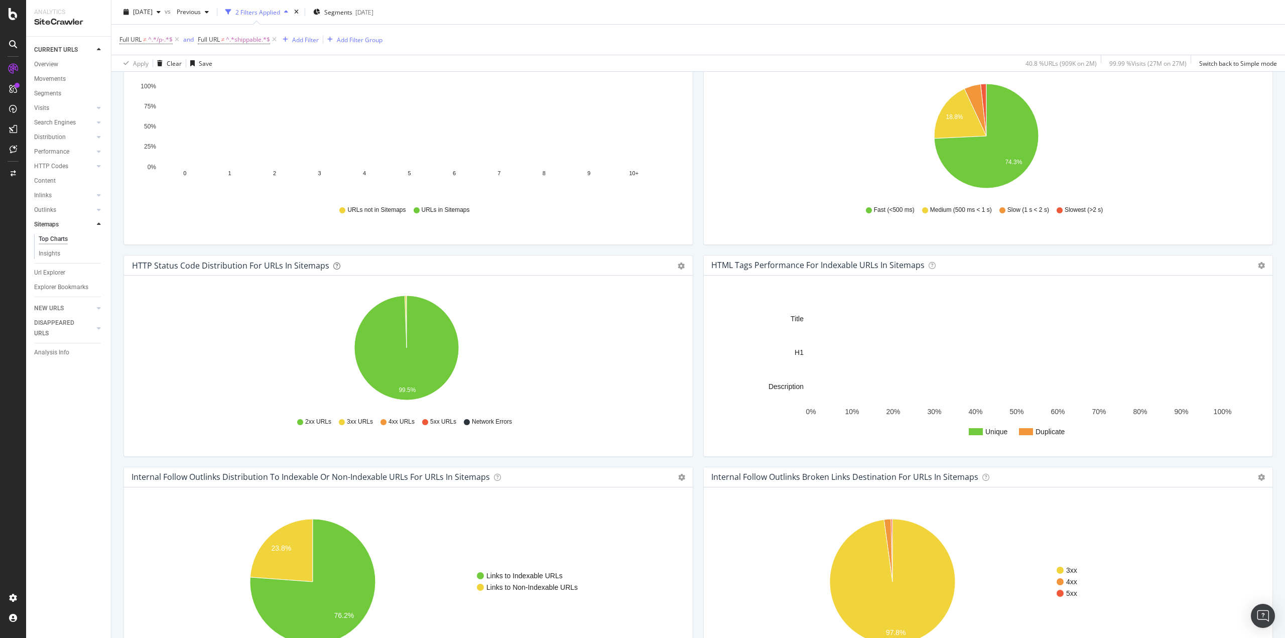
scroll to position [639, 0]
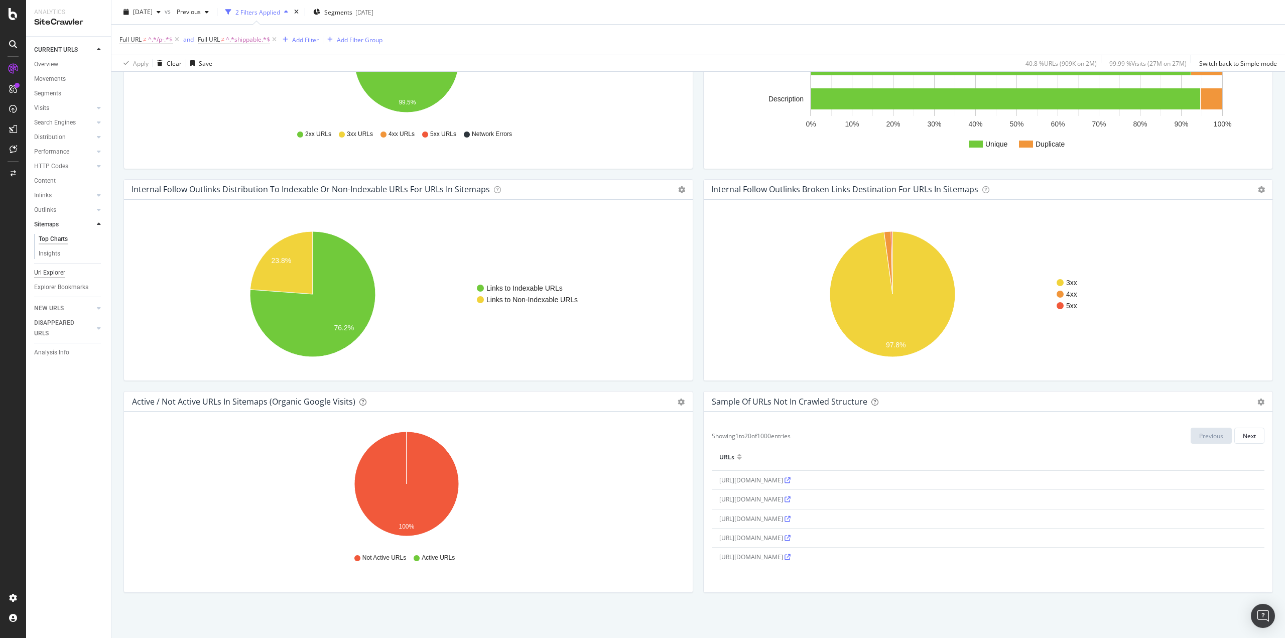
click at [62, 272] on div "Url Explorer" at bounding box center [49, 273] width 31 height 11
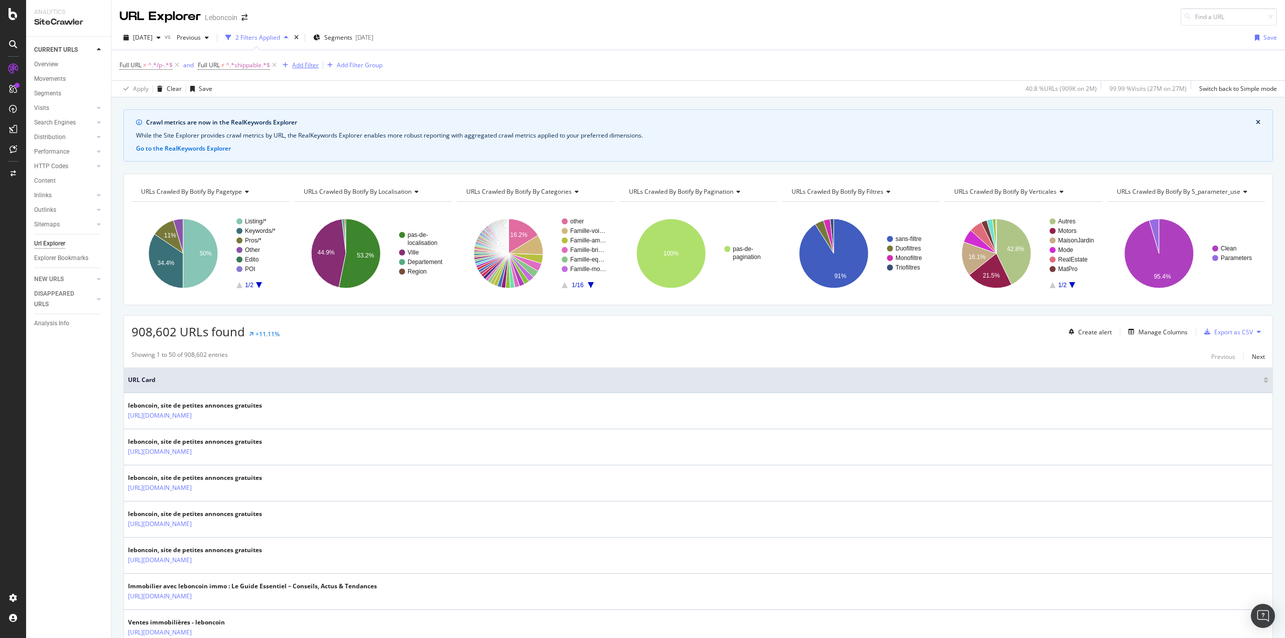
click at [297, 61] on div "Add Filter" at bounding box center [305, 65] width 27 height 9
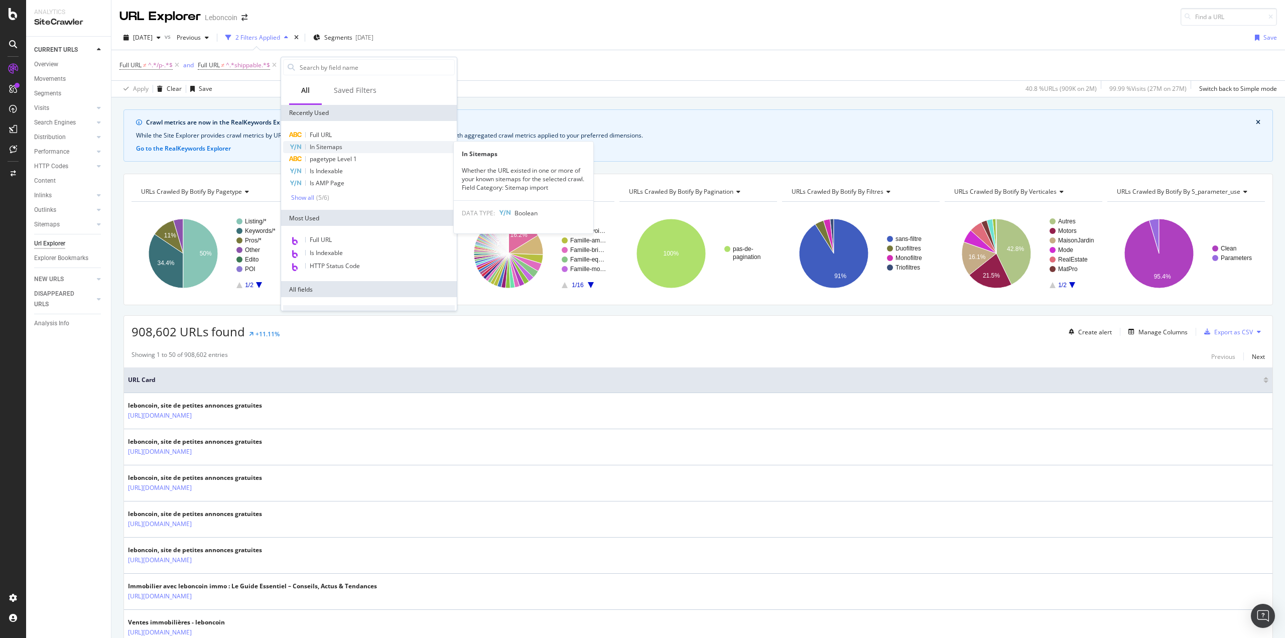
click at [326, 146] on span "In Sitemaps" at bounding box center [326, 147] width 33 height 9
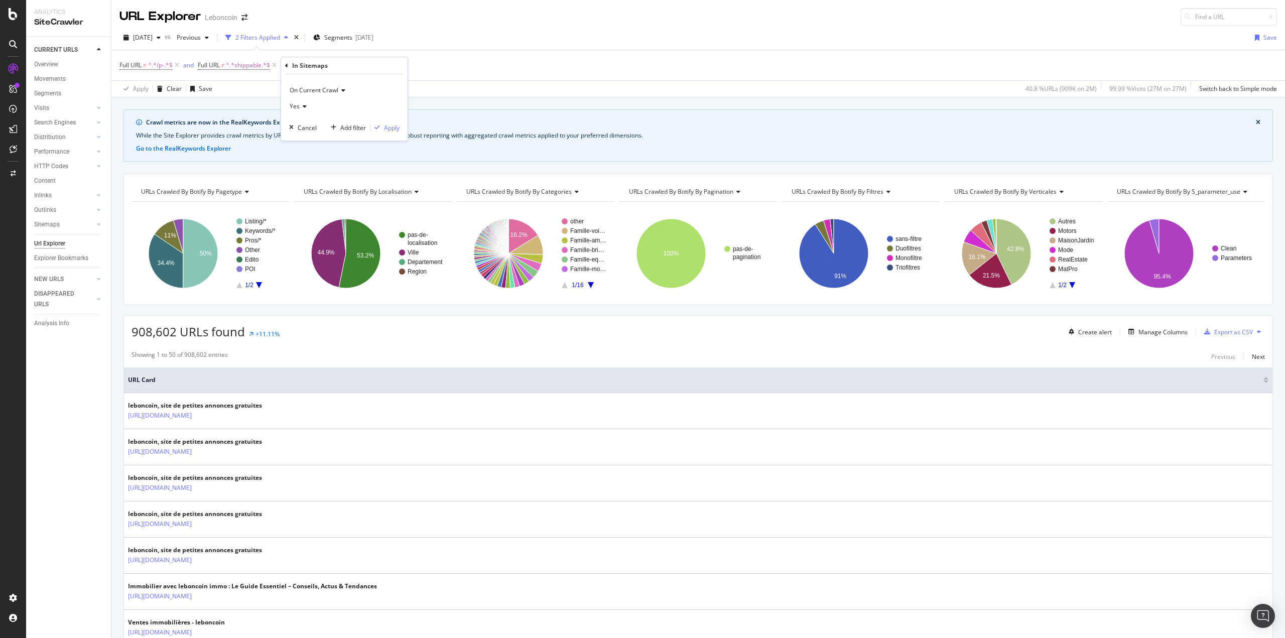
click at [299, 107] on span "Yes" at bounding box center [295, 106] width 10 height 9
click at [306, 143] on div "No" at bounding box center [345, 140] width 107 height 13
click at [388, 125] on div "Apply" at bounding box center [392, 127] width 16 height 9
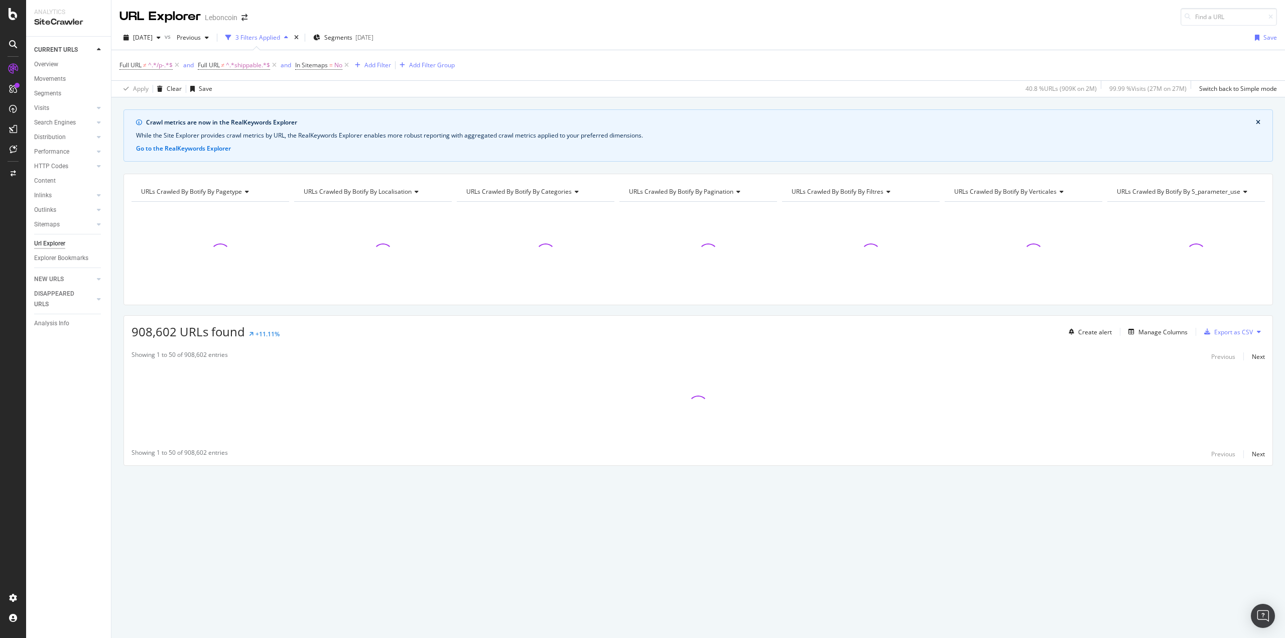
click at [51, 421] on div "CURRENT URLS Overview Movements Segments Visits Analysis Search Engines Top Cha…" at bounding box center [68, 337] width 85 height 601
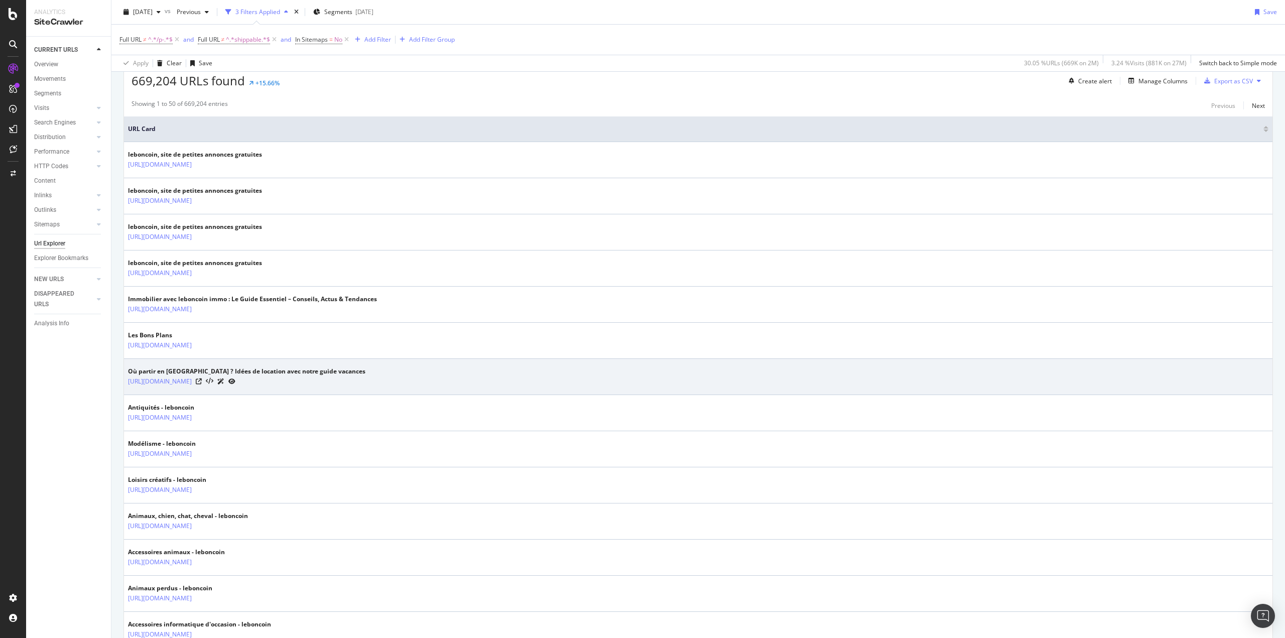
scroll to position [301, 0]
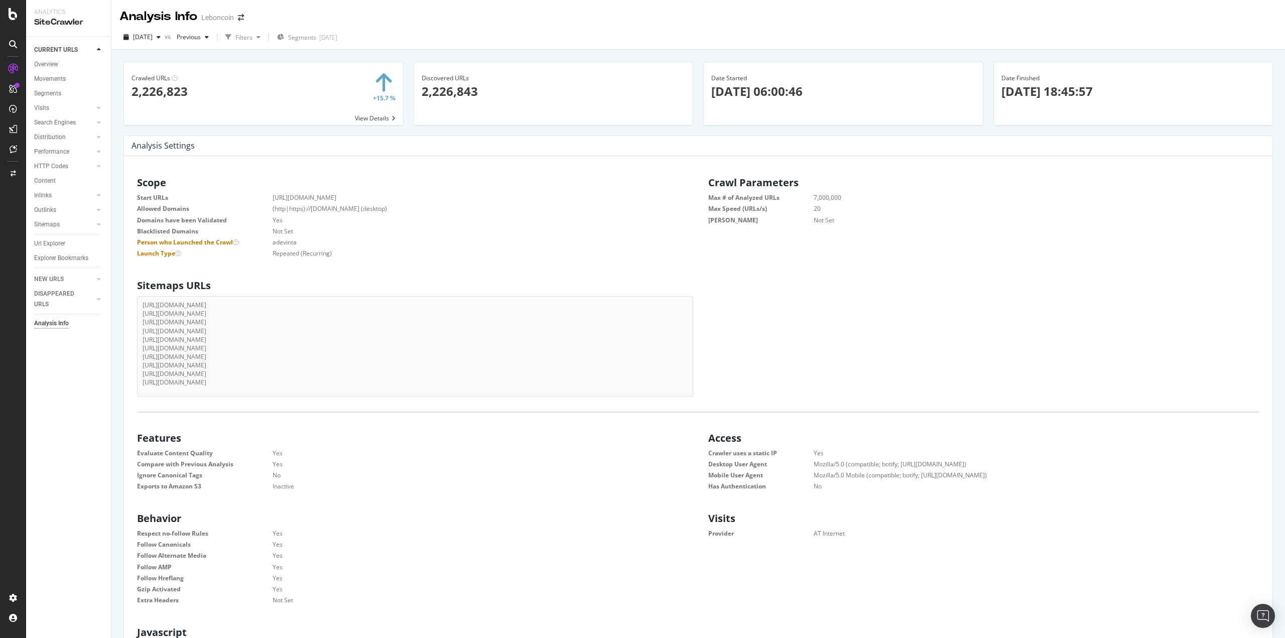
drag, startPoint x: 254, startPoint y: 354, endPoint x: 251, endPoint y: 327, distance: 27.8
click at [251, 327] on ul "https://www.leboncoin.fr/sitemap-base-lbc.xml https://www.leboncoin.fr/auto-seo…" at bounding box center [415, 344] width 545 height 86
click at [287, 331] on li "https://www.leboncoin.fr/auto-seopage-cl-5.xml" at bounding box center [415, 331] width 545 height 9
drag, startPoint x: 251, startPoint y: 346, endPoint x: 268, endPoint y: 413, distance: 68.9
click at [268, 413] on div "Scope Start URLs https://www.leboncoin.fr Allowed Domains (http|https)://www.le…" at bounding box center [698, 620] width 1133 height 897
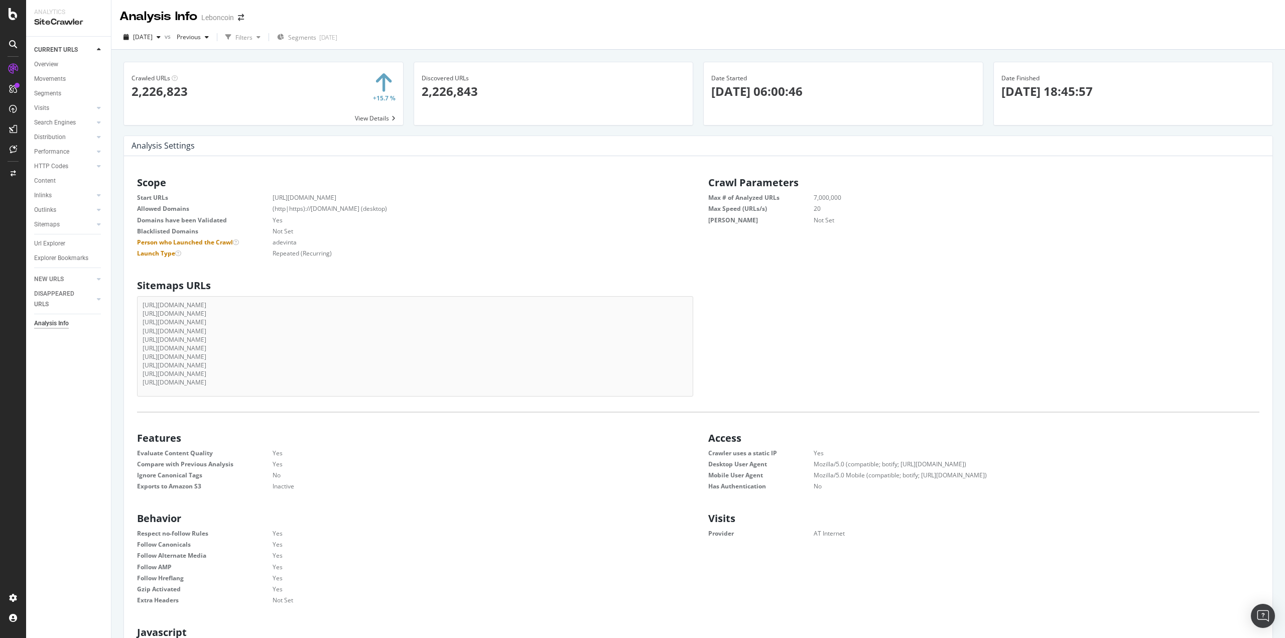
click at [216, 343] on li "https://www.leboncoin.fr/auto-seopage-cl-4.xml" at bounding box center [415, 339] width 545 height 9
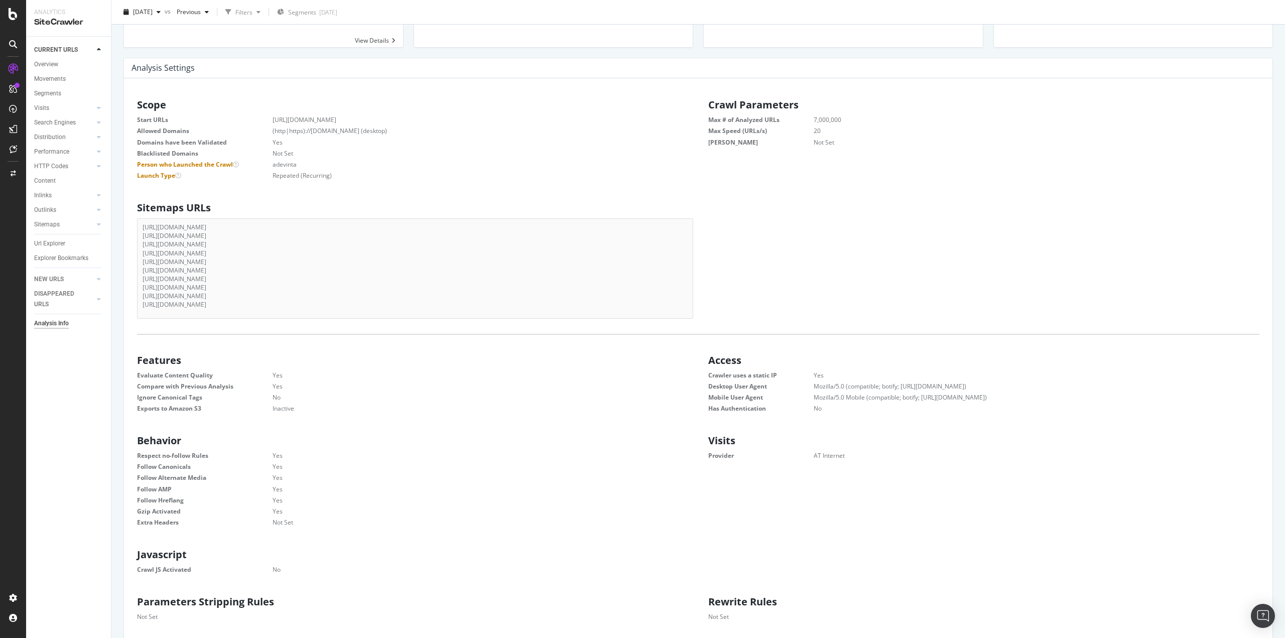
scroll to position [28, 0]
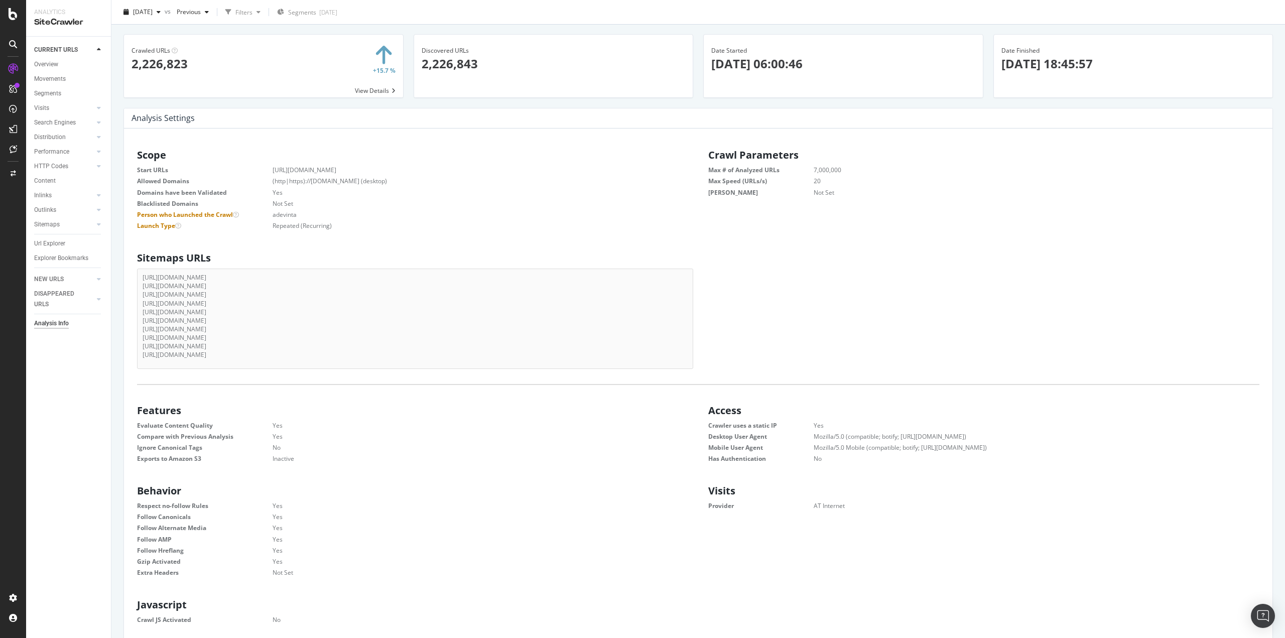
drag, startPoint x: 276, startPoint y: 335, endPoint x: 142, endPoint y: 338, distance: 133.6
click at [142, 338] on div "https://www.leboncoin.fr/sitemap-base-lbc.xml https://www.leboncoin.fr/auto-seo…" at bounding box center [415, 319] width 556 height 100
copy li "https://www.leboncoin.fr/auto-seopage-l-1.xml"
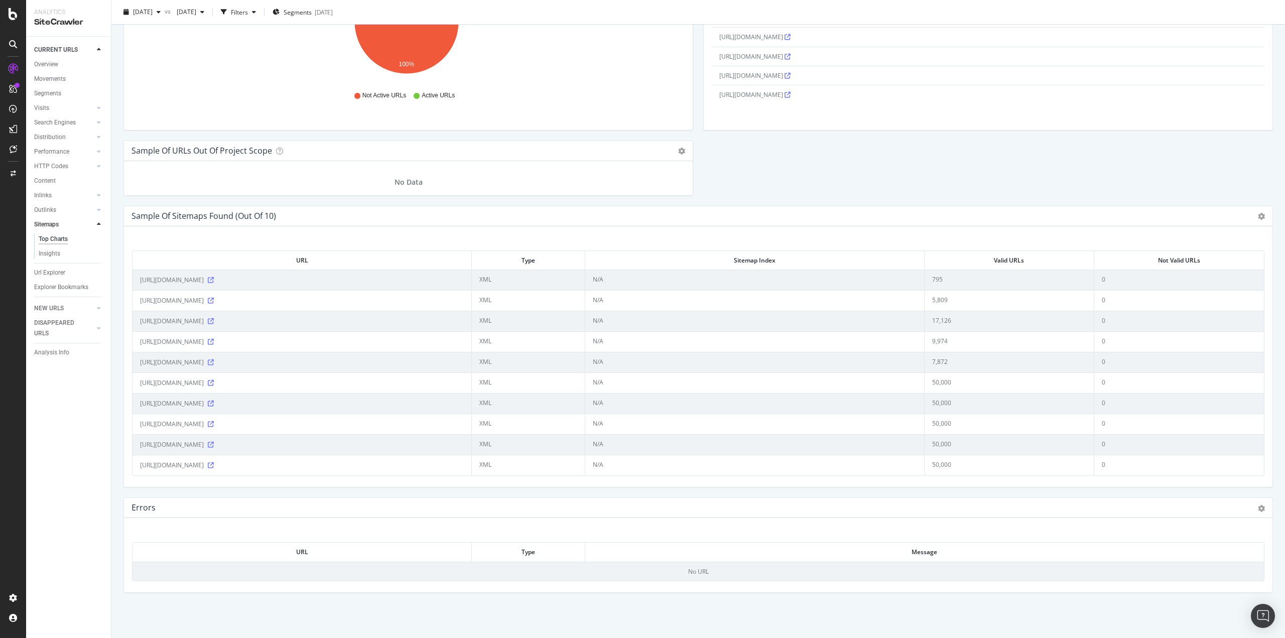
scroll to position [1004, 0]
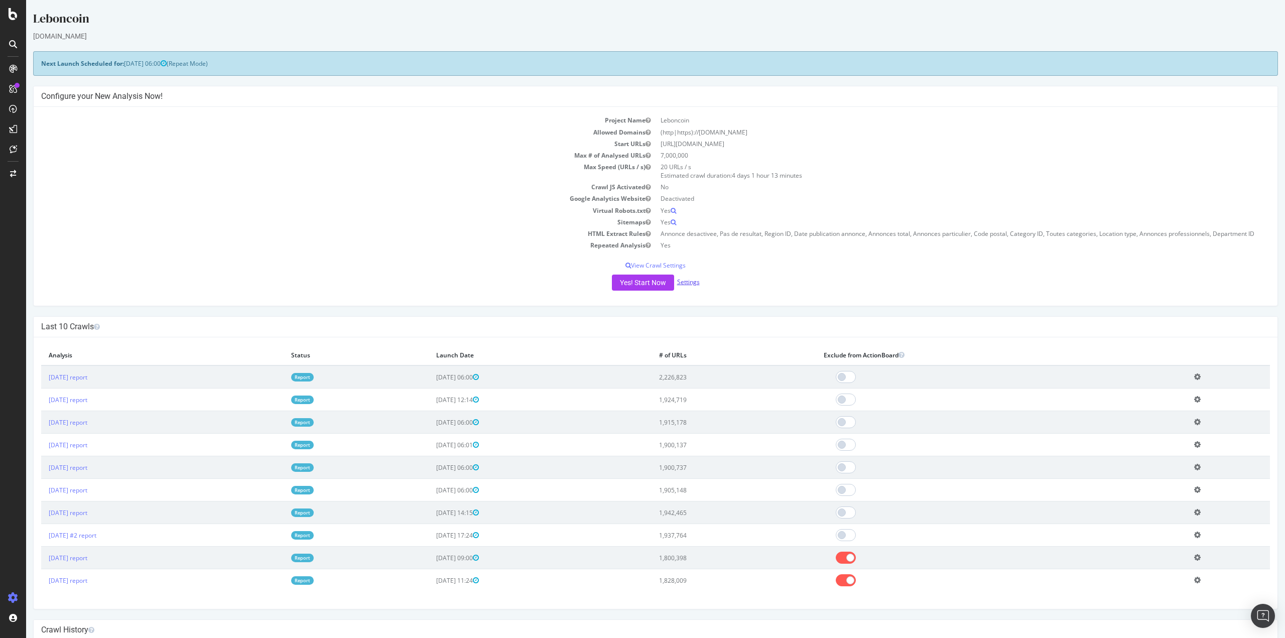
click at [689, 282] on link "Settings" at bounding box center [688, 282] width 23 height 9
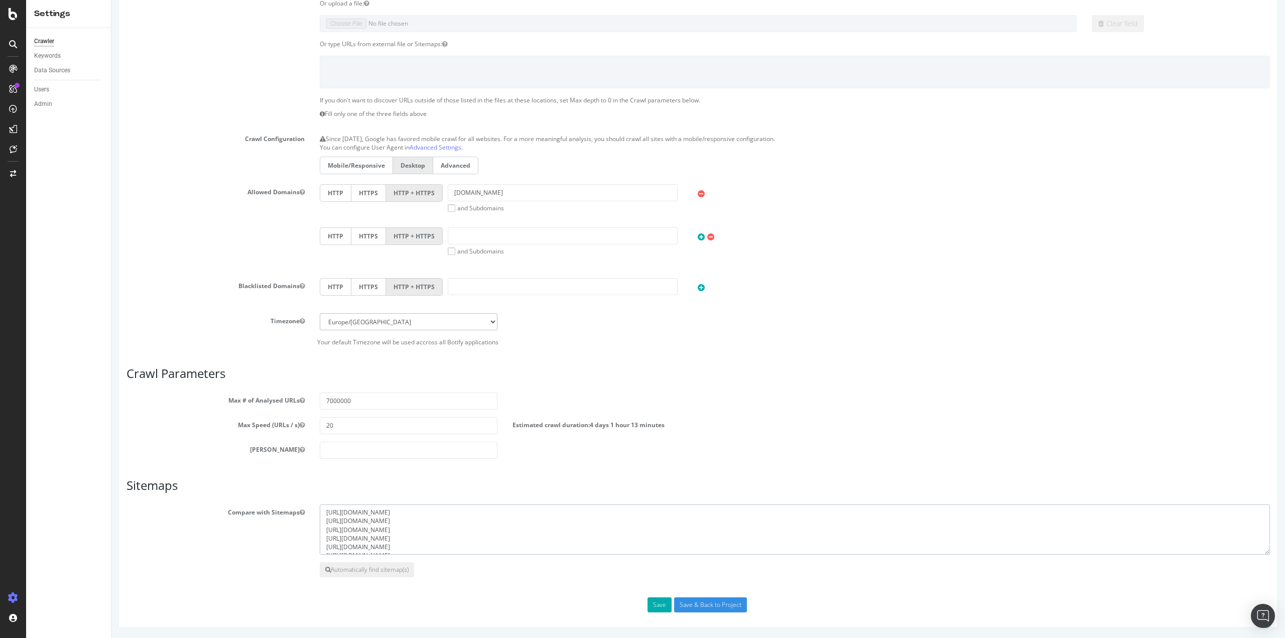
drag, startPoint x: 458, startPoint y: 521, endPoint x: 325, endPoint y: 523, distance: 133.1
click at [325, 523] on textarea "[URL][DOMAIN_NAME] [URL][DOMAIN_NAME] [URL][DOMAIN_NAME] [URL][DOMAIN_NAME] [UR…" at bounding box center [795, 530] width 950 height 50
drag, startPoint x: 461, startPoint y: 530, endPoint x: 312, endPoint y: 529, distance: 149.6
click at [312, 529] on div "[URL][DOMAIN_NAME] [URL][DOMAIN_NAME] [URL][DOMAIN_NAME] [URL][DOMAIN_NAME] [UR…" at bounding box center [794, 530] width 965 height 50
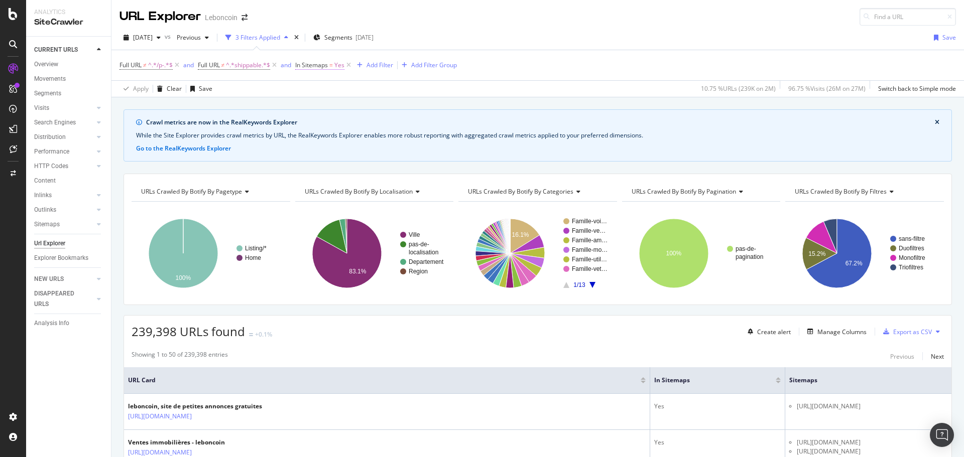
click at [321, 62] on span "In Sitemaps" at bounding box center [311, 65] width 33 height 9
click at [318, 103] on icon at bounding box center [319, 105] width 7 height 6
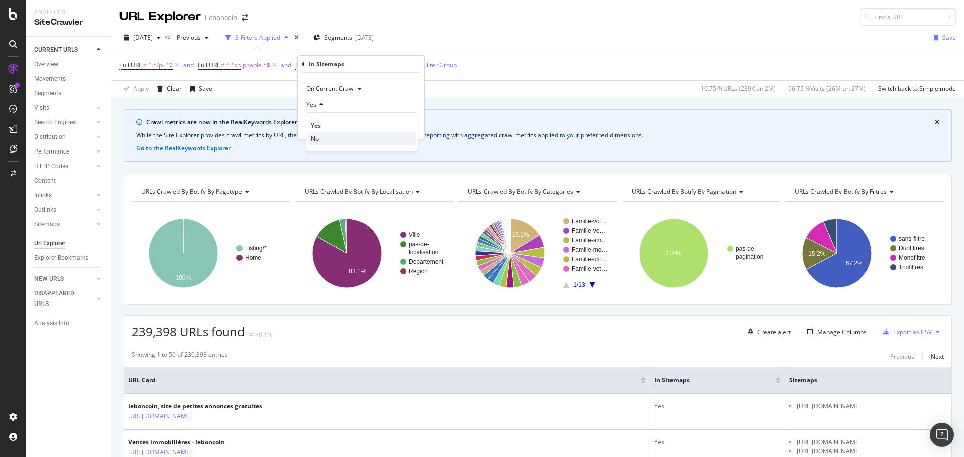
click at [321, 135] on div "No" at bounding box center [361, 138] width 107 height 13
click at [402, 126] on div "Apply" at bounding box center [409, 126] width 16 height 9
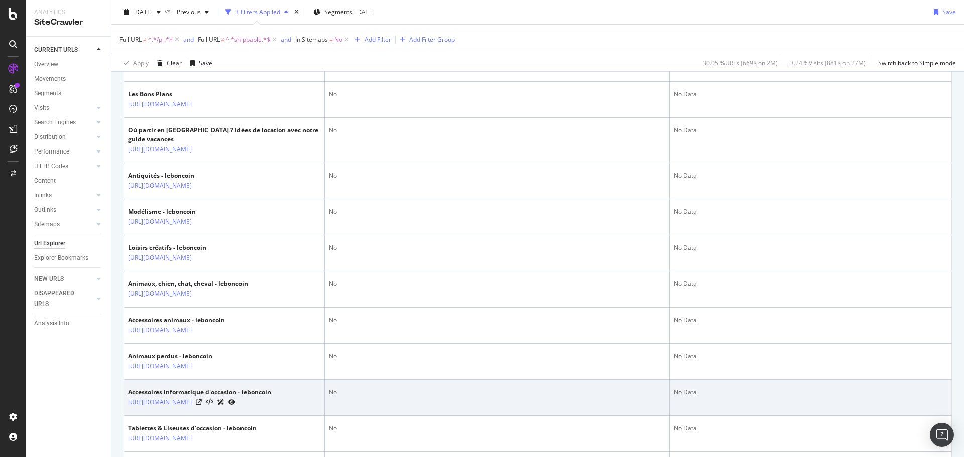
scroll to position [552, 0]
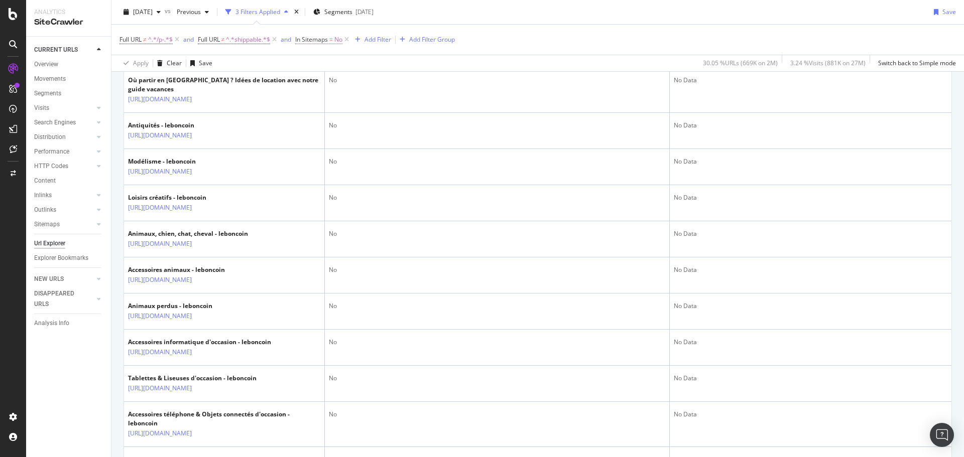
click at [321, 35] on span "In Sitemaps" at bounding box center [311, 39] width 33 height 9
click at [318, 79] on icon at bounding box center [317, 79] width 7 height 6
click at [326, 98] on div "Yes" at bounding box center [361, 99] width 107 height 13
click at [404, 100] on div "Apply" at bounding box center [409, 100] width 16 height 9
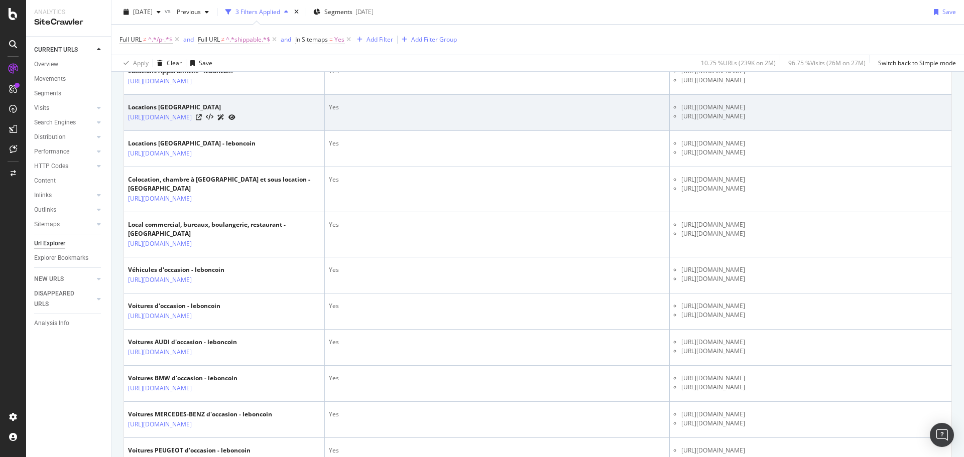
drag, startPoint x: 823, startPoint y: 155, endPoint x: 676, endPoint y: 165, distance: 147.9
click at [676, 131] on td "https://www.leboncoin.fr/manual-seopage-1.xml https://www.leboncoin.fr/auto-seo…" at bounding box center [811, 113] width 282 height 36
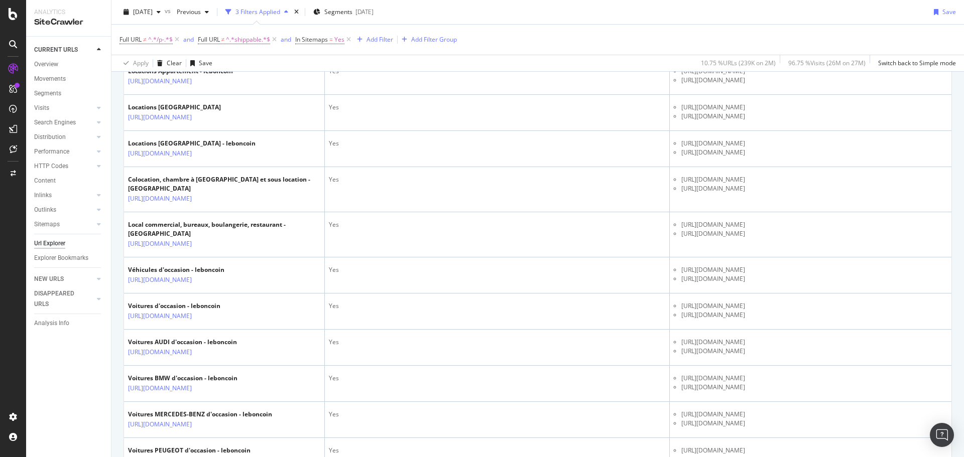
copy li "https://www.leboncoin.fr/auto-seopage-c-1.xml"
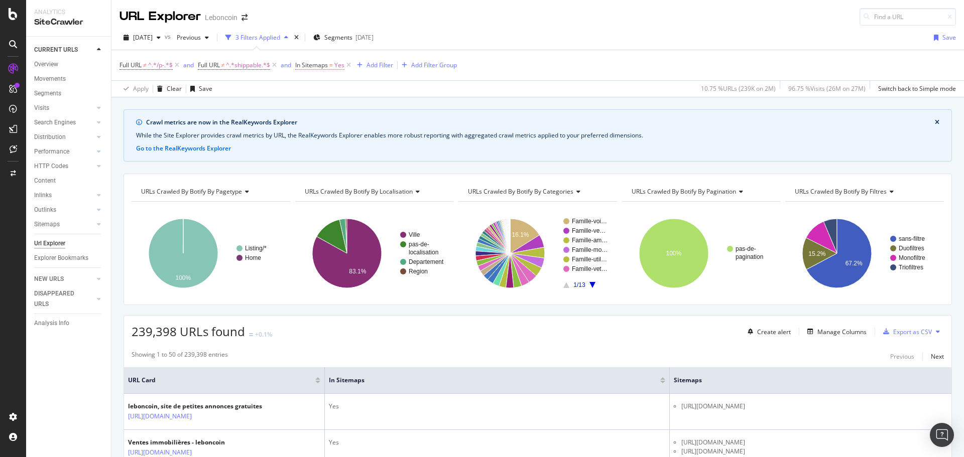
click at [319, 66] on span "In Sitemaps" at bounding box center [311, 65] width 33 height 9
click at [322, 104] on icon at bounding box center [319, 105] width 7 height 6
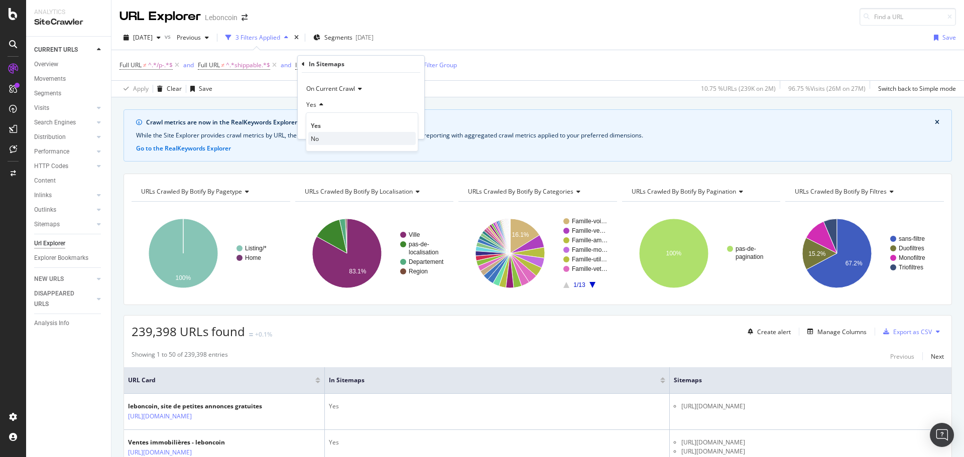
click at [325, 137] on div "No" at bounding box center [361, 138] width 107 height 13
click at [407, 123] on div "Apply" at bounding box center [409, 126] width 16 height 9
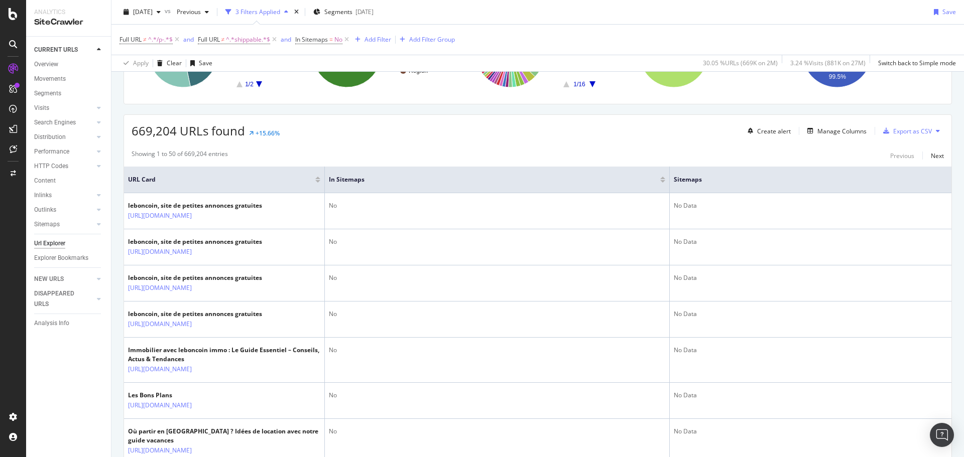
scroll to position [151, 0]
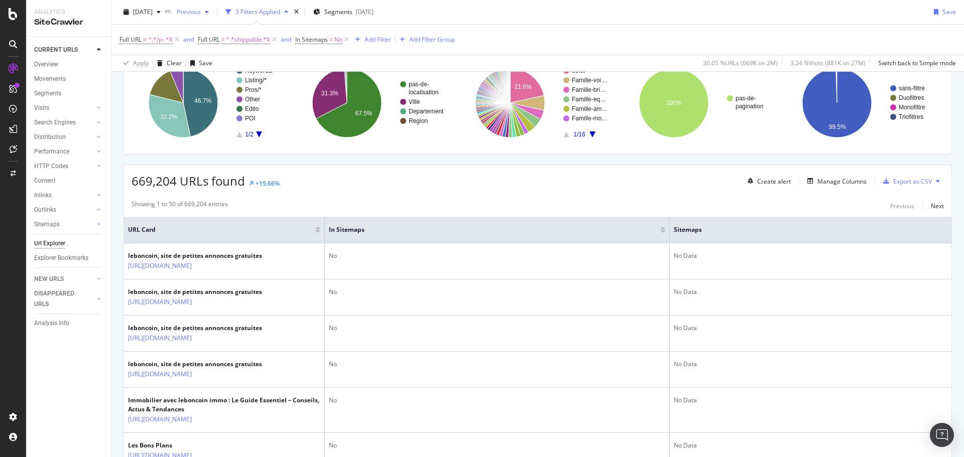
click at [201, 10] on span "Previous" at bounding box center [187, 12] width 28 height 9
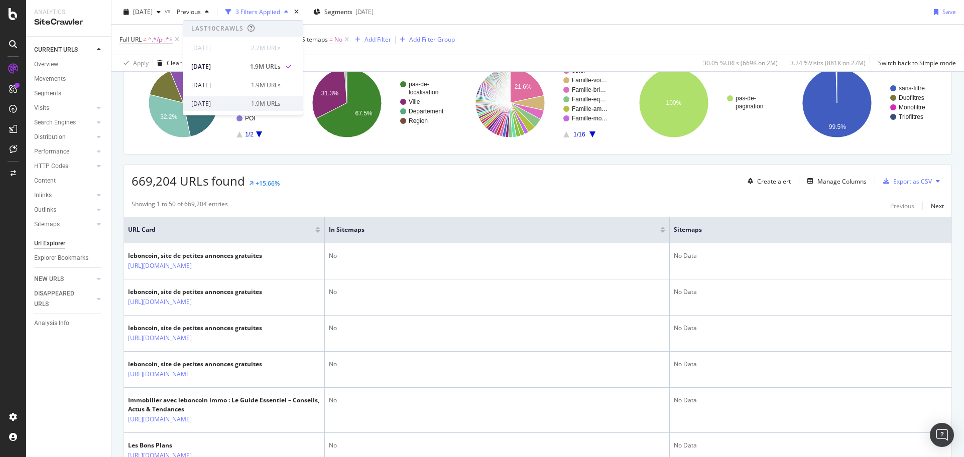
click at [228, 102] on div "2025 Aug. 26th" at bounding box center [218, 103] width 54 height 9
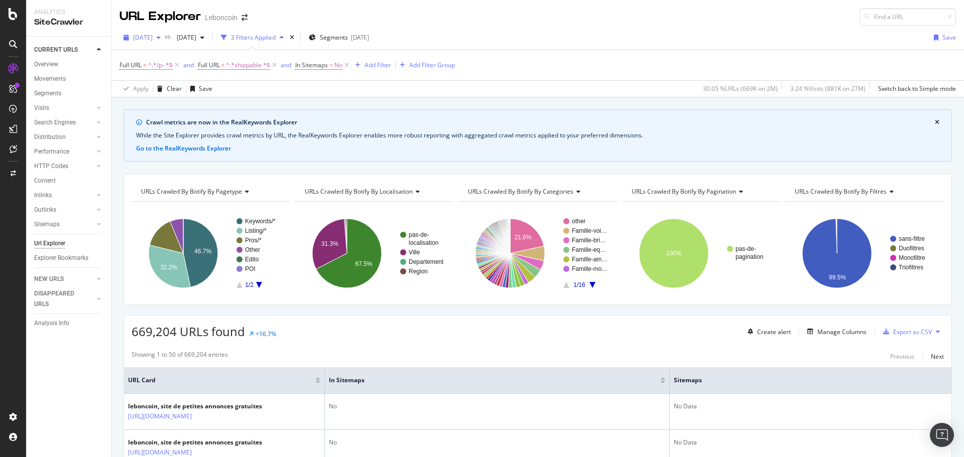
click at [153, 34] on span "2025 Oct. 7th" at bounding box center [143, 37] width 20 height 9
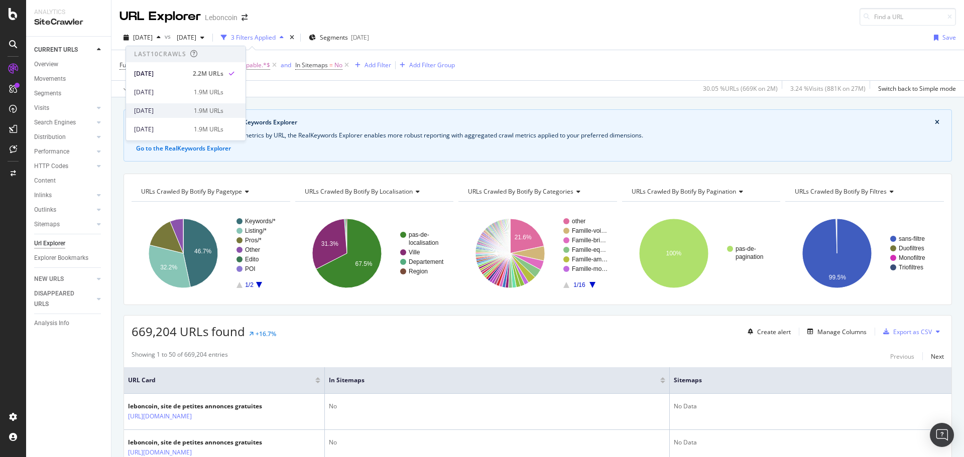
click at [178, 108] on div "2025 Sep. 9th" at bounding box center [161, 110] width 54 height 9
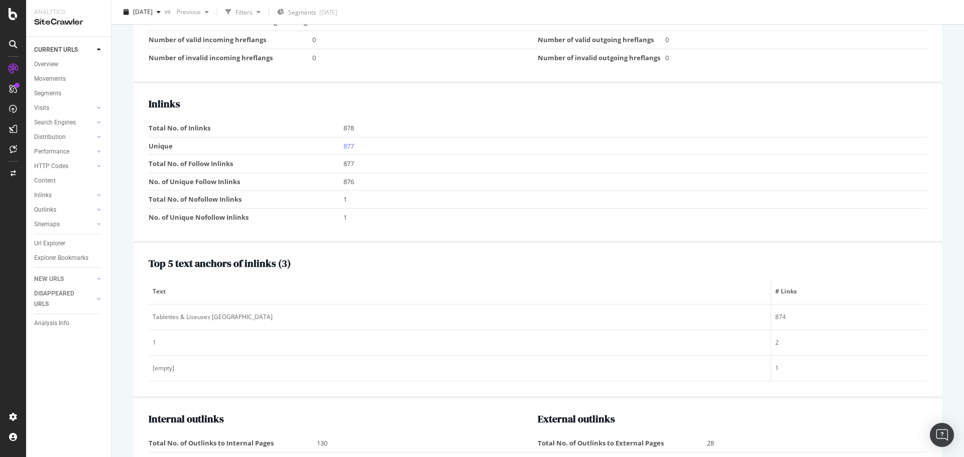
scroll to position [977, 0]
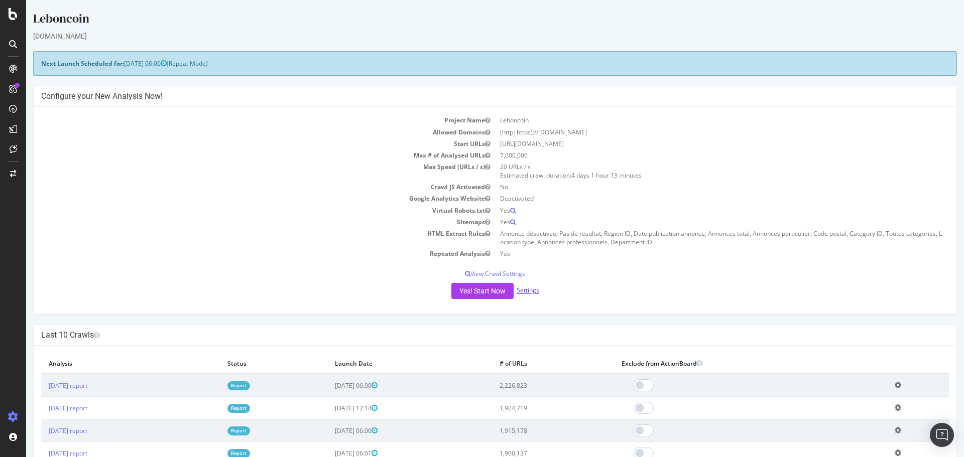
click at [533, 292] on link "Settings" at bounding box center [528, 291] width 23 height 9
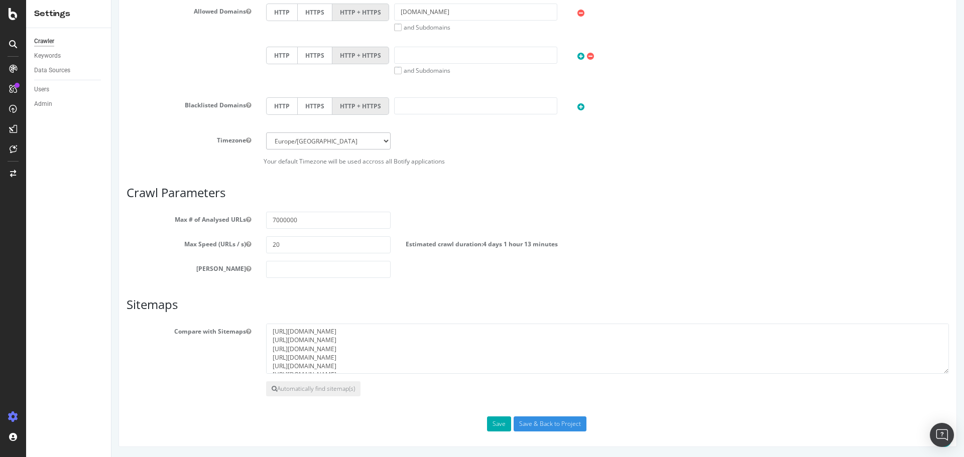
scroll to position [341, 0]
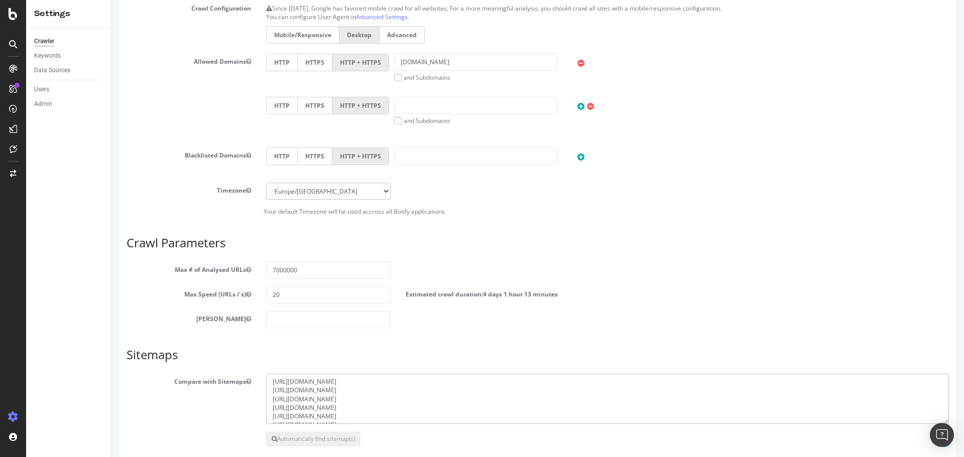
drag, startPoint x: 418, startPoint y: 380, endPoint x: 271, endPoint y: 380, distance: 147.1
click at [270, 380] on textarea "[URL][DOMAIN_NAME] [URL][DOMAIN_NAME] [URL][DOMAIN_NAME] [URL][DOMAIN_NAME] [UR…" at bounding box center [607, 399] width 683 height 50
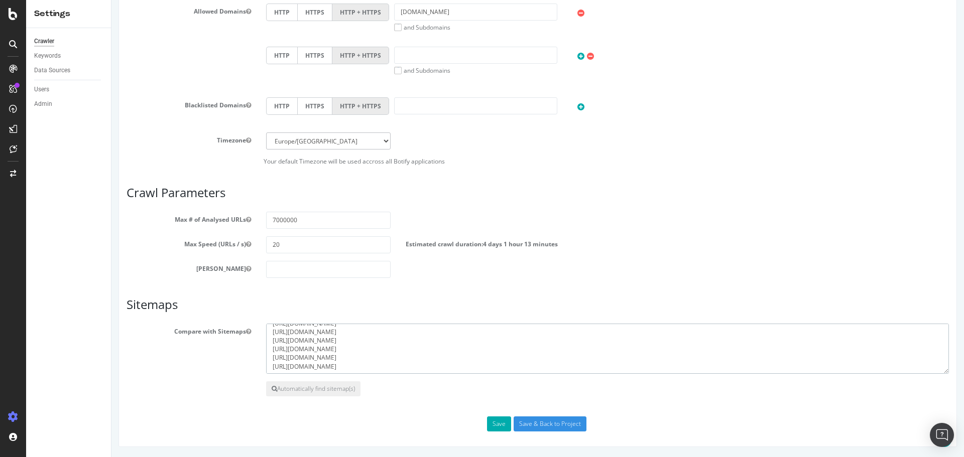
scroll to position [0, 0]
drag, startPoint x: 375, startPoint y: 366, endPoint x: 357, endPoint y: 345, distance: 27.8
click at [357, 345] on textarea "[URL][DOMAIN_NAME] [URL][DOMAIN_NAME] [URL][DOMAIN_NAME] [URL][DOMAIN_NAME] [UR…" at bounding box center [607, 349] width 683 height 50
click at [377, 328] on textarea "[URL][DOMAIN_NAME] [URL][DOMAIN_NAME] [URL][DOMAIN_NAME] [URL][DOMAIN_NAME] [UR…" at bounding box center [607, 349] width 683 height 50
